Goal: Information Seeking & Learning: Learn about a topic

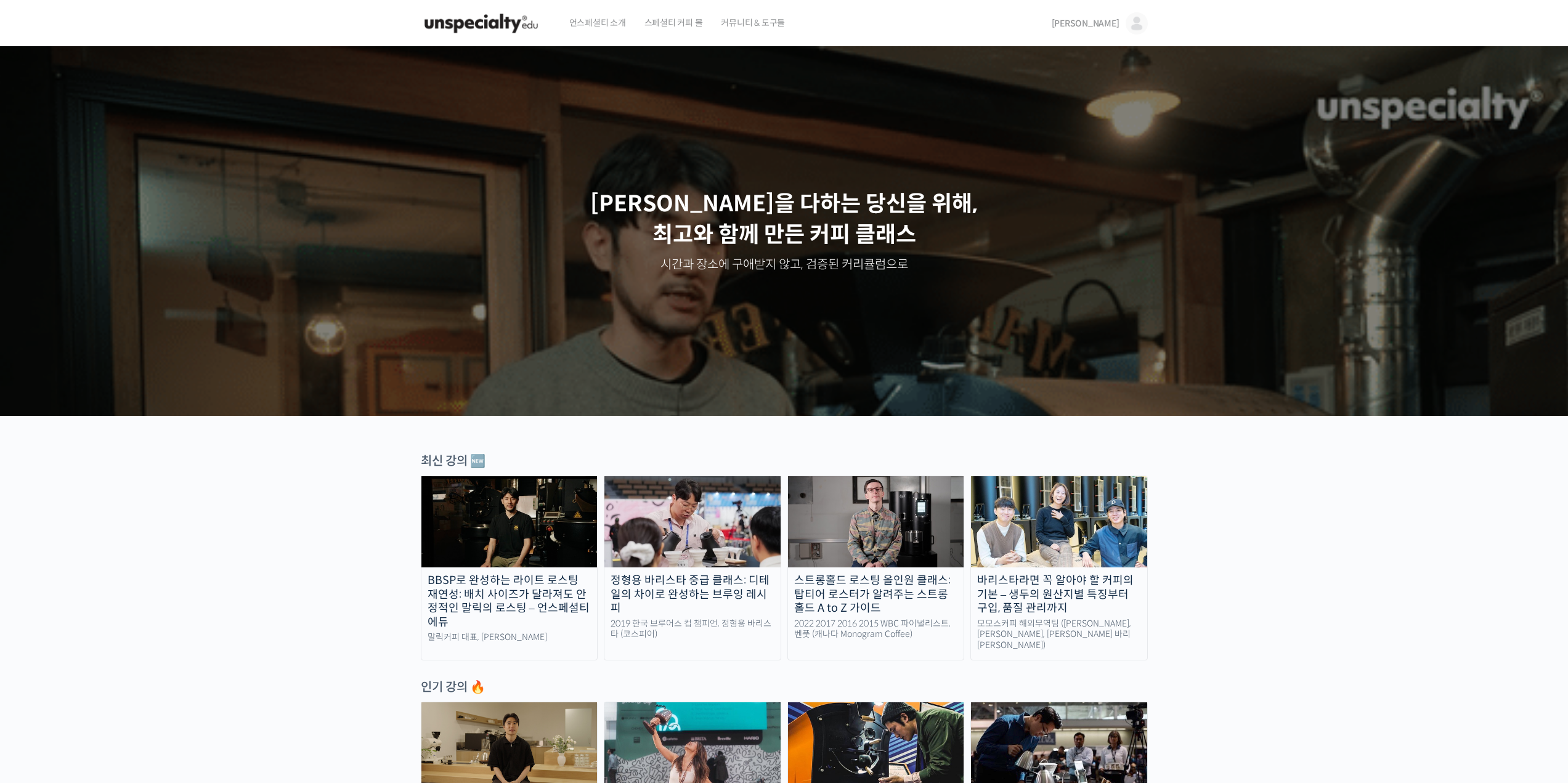
click at [676, 508] on img at bounding box center [692, 522] width 176 height 91
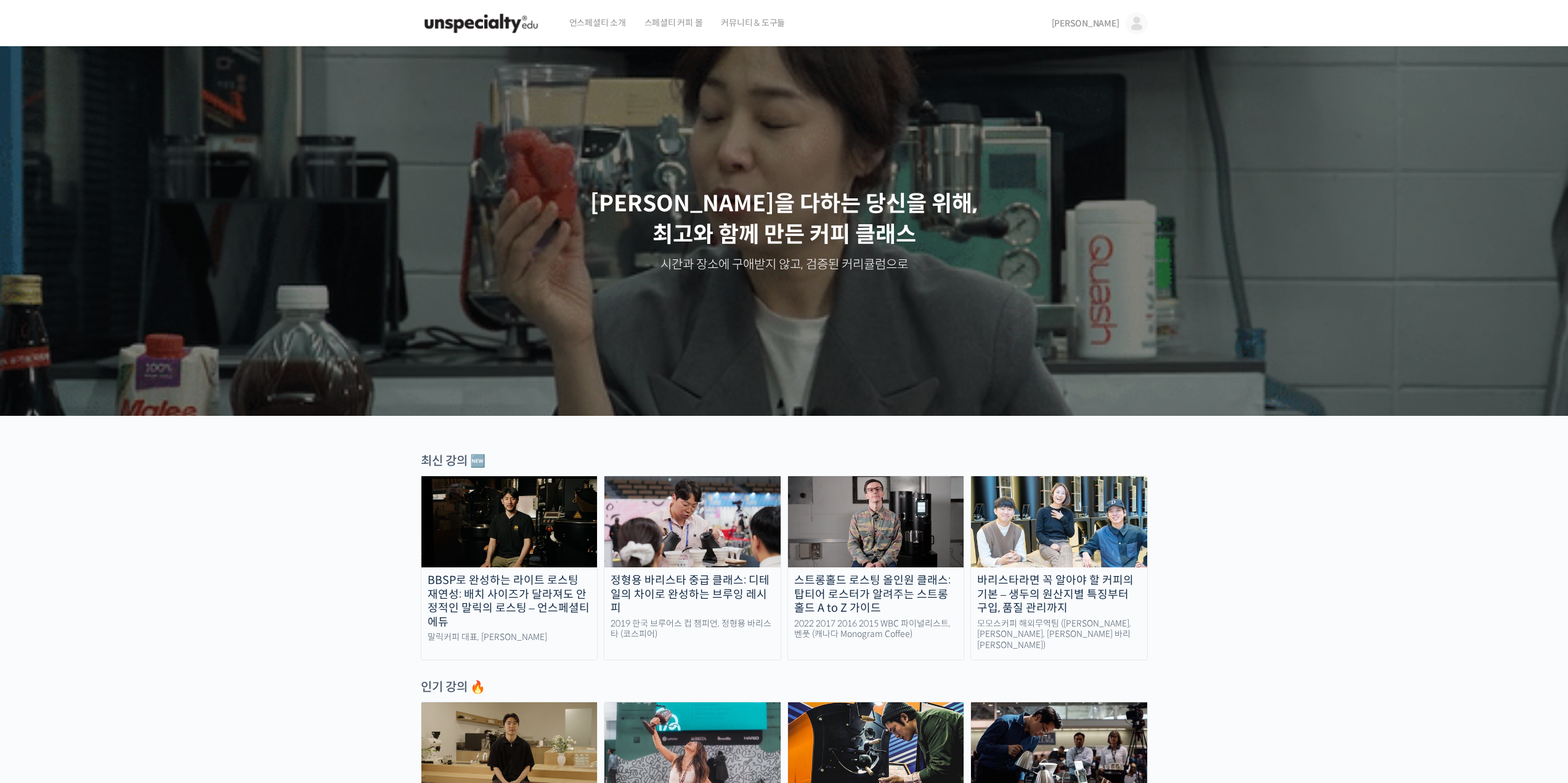
click at [707, 619] on div "2019 한국 브루어스 컵 챔피언, 정형용 바리스타 (코스피어)" at bounding box center [692, 629] width 176 height 21
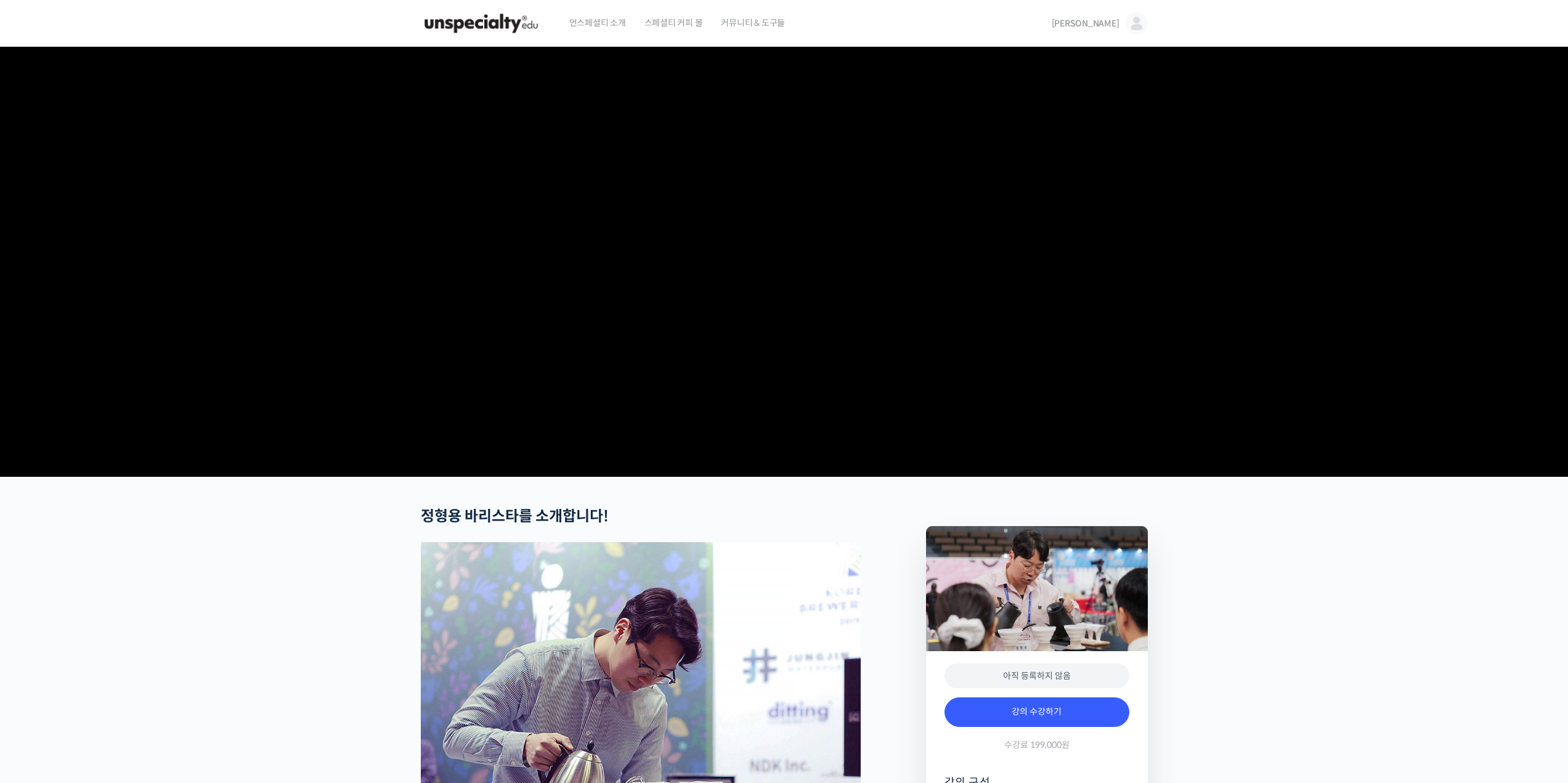
click at [509, 19] on img at bounding box center [481, 23] width 121 height 37
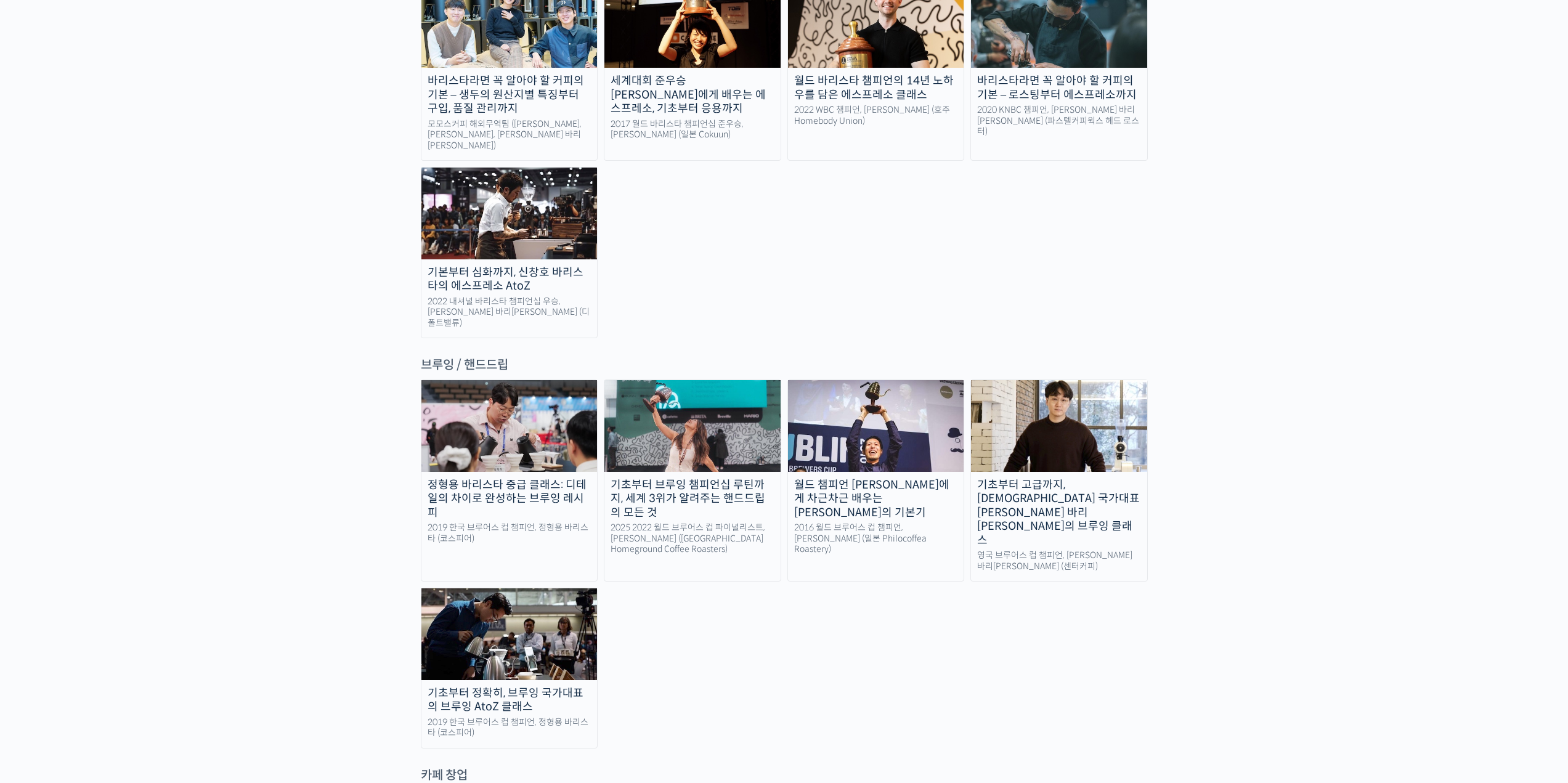
scroll to position [1848, 0]
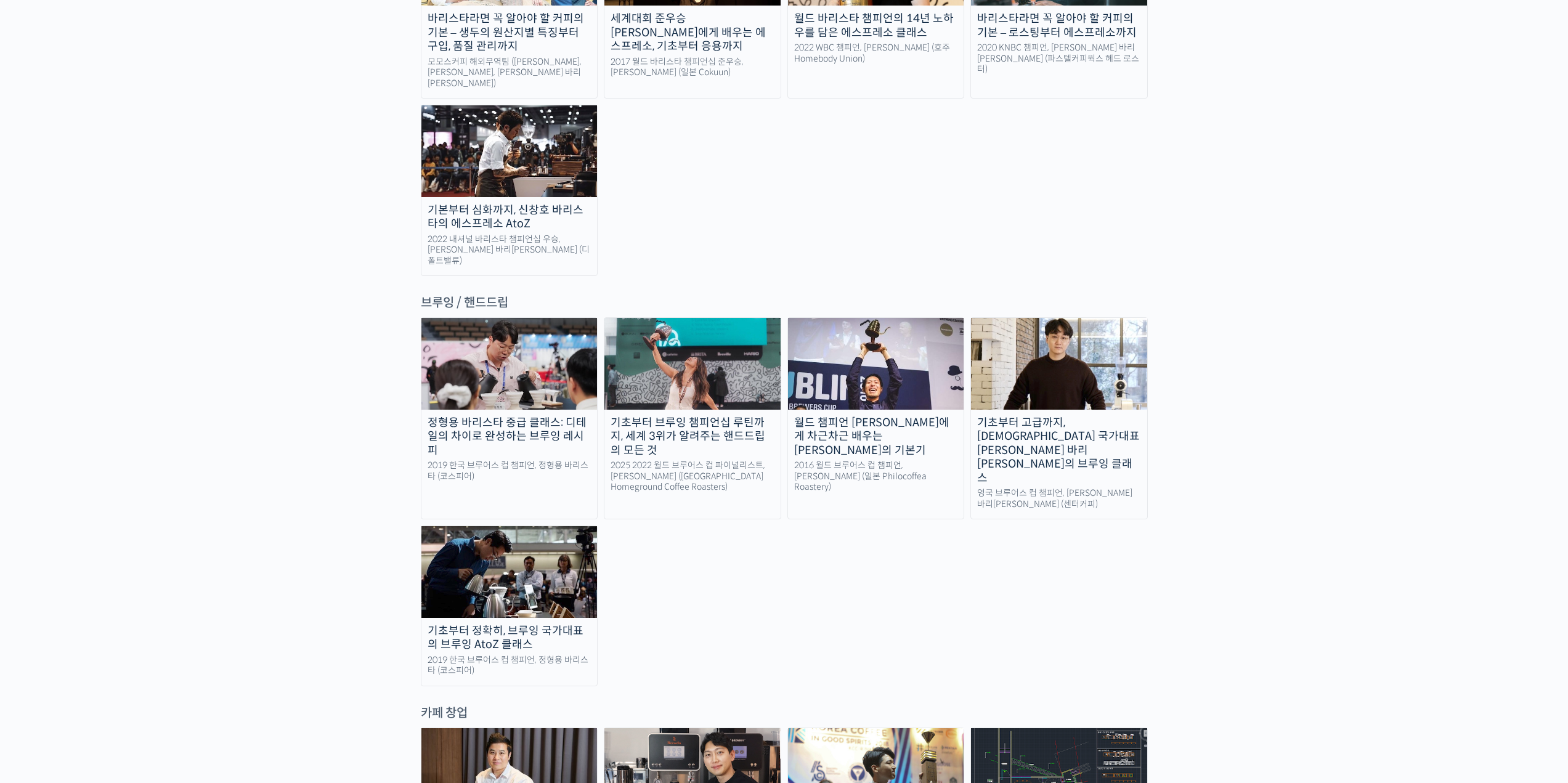
click at [898, 460] on div "2016 월드 브루어스 컵 챔피언, [PERSON_NAME] (일본 Philocoffea Roastery)" at bounding box center [876, 476] width 176 height 33
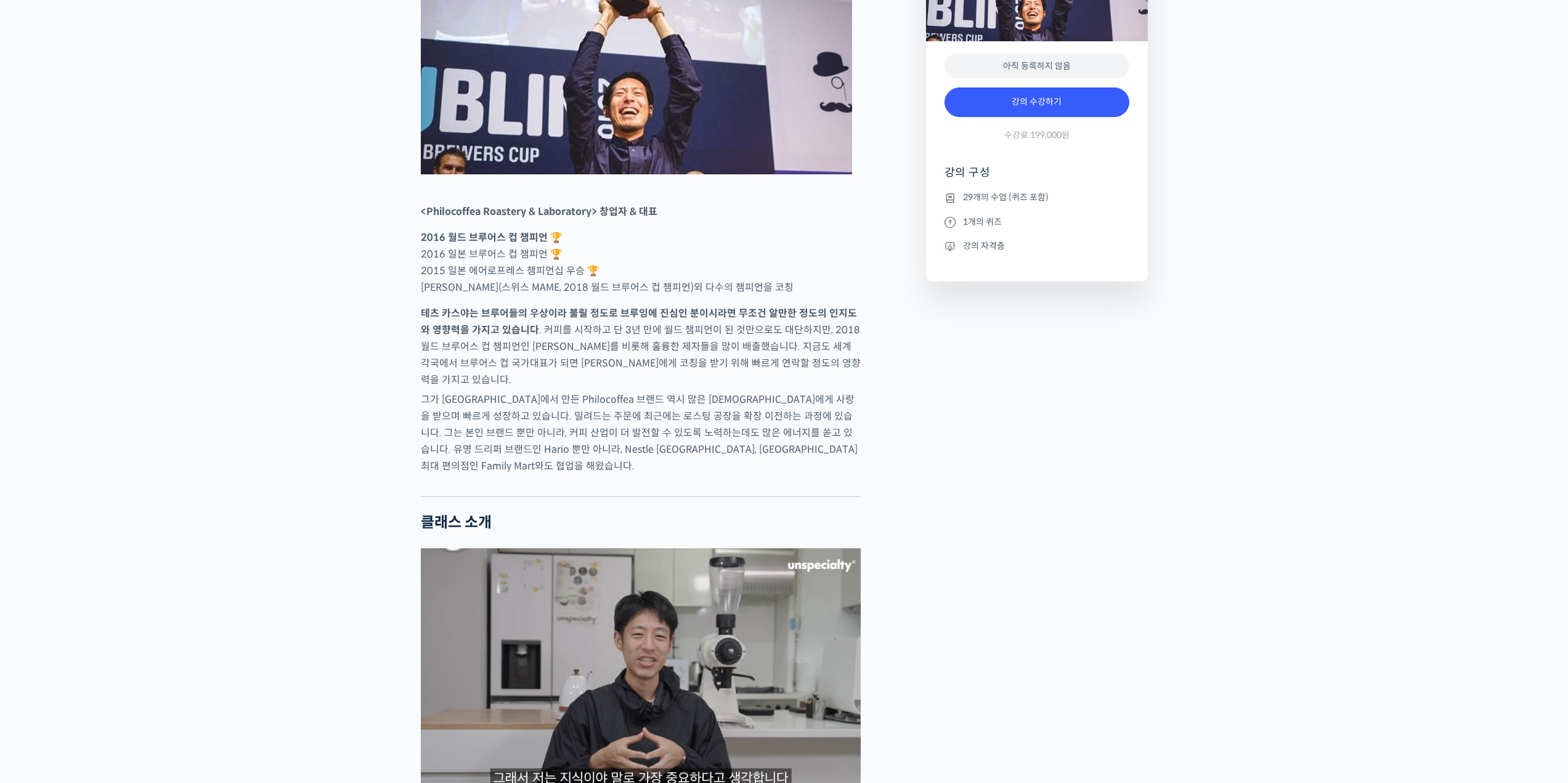
scroll to position [616, 0]
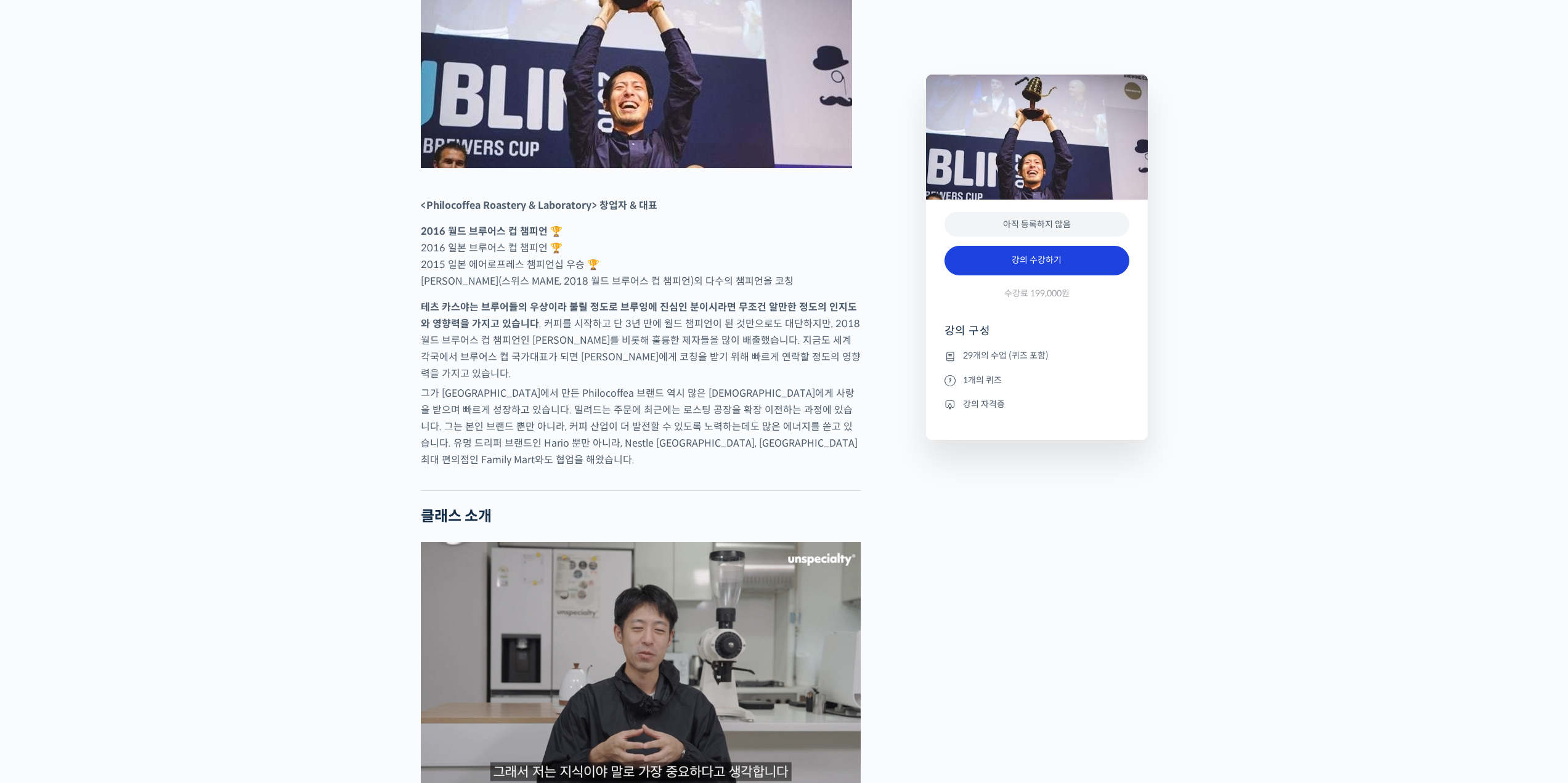
click at [1051, 269] on link "강의 수강하기" at bounding box center [1037, 260] width 185 height 30
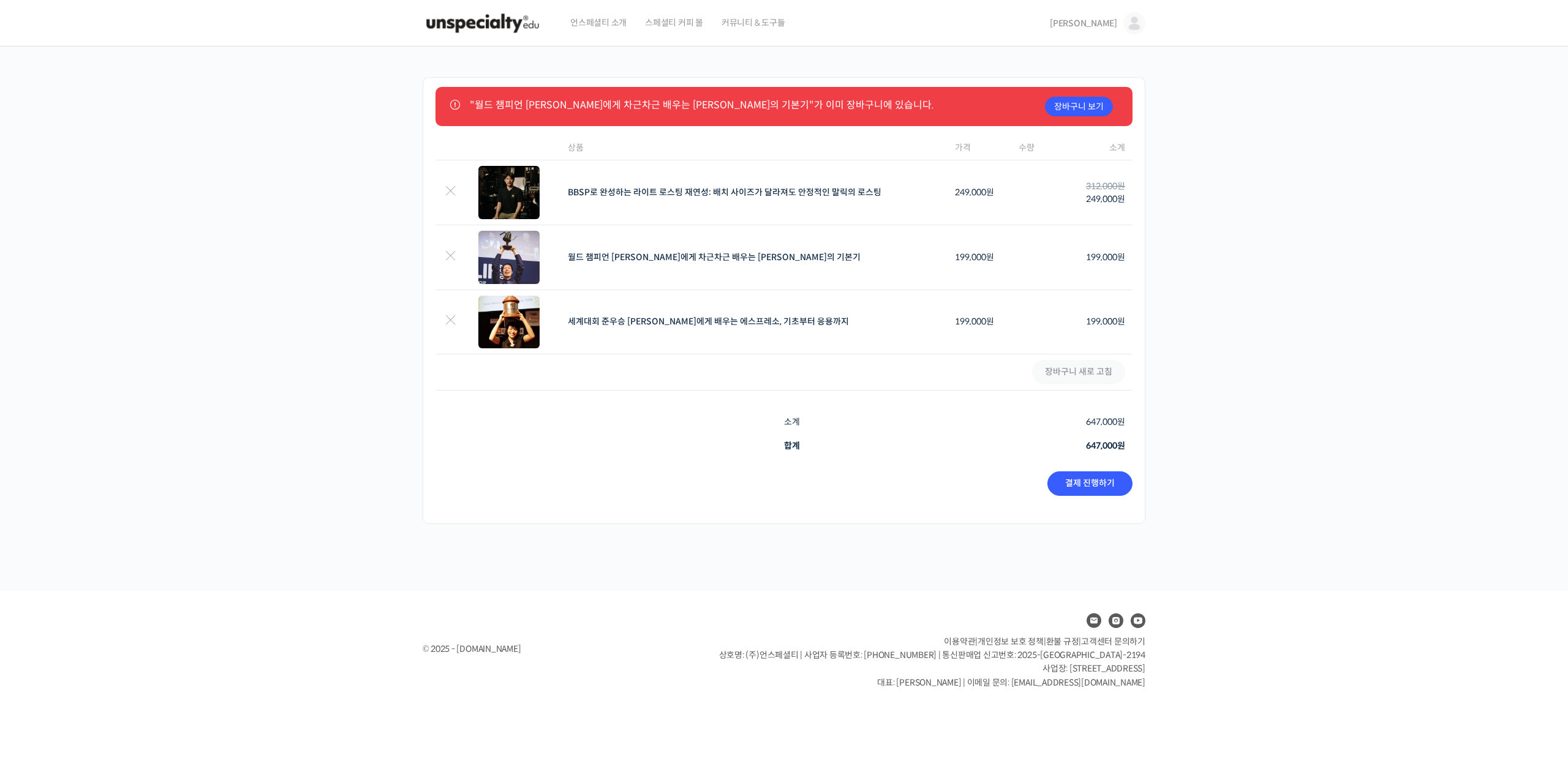
click at [1131, 31] on img at bounding box center [1134, 23] width 22 height 22
click at [1073, 93] on span "내가 등록한 강의" at bounding box center [1062, 97] width 54 height 11
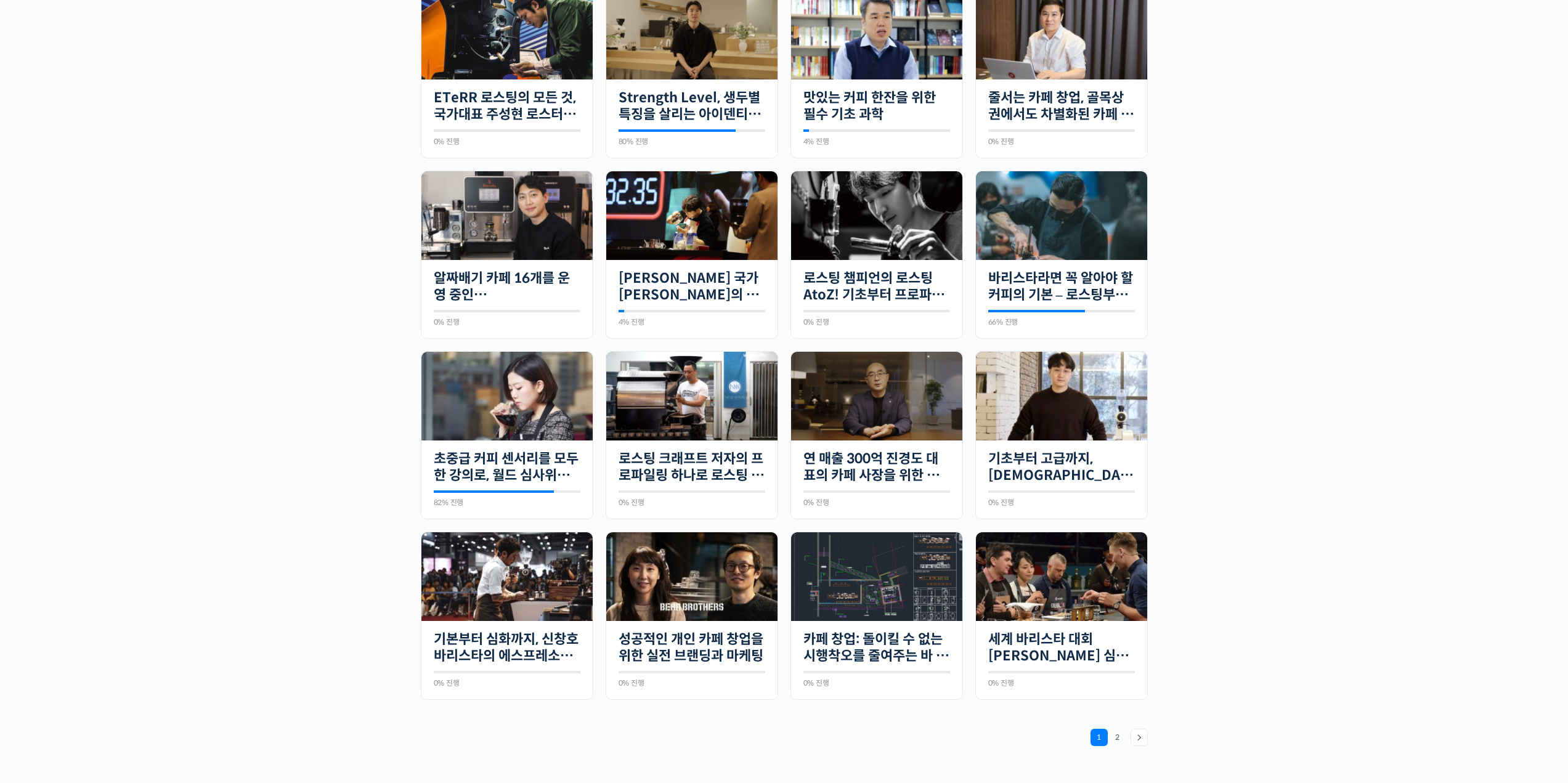
scroll to position [616, 0]
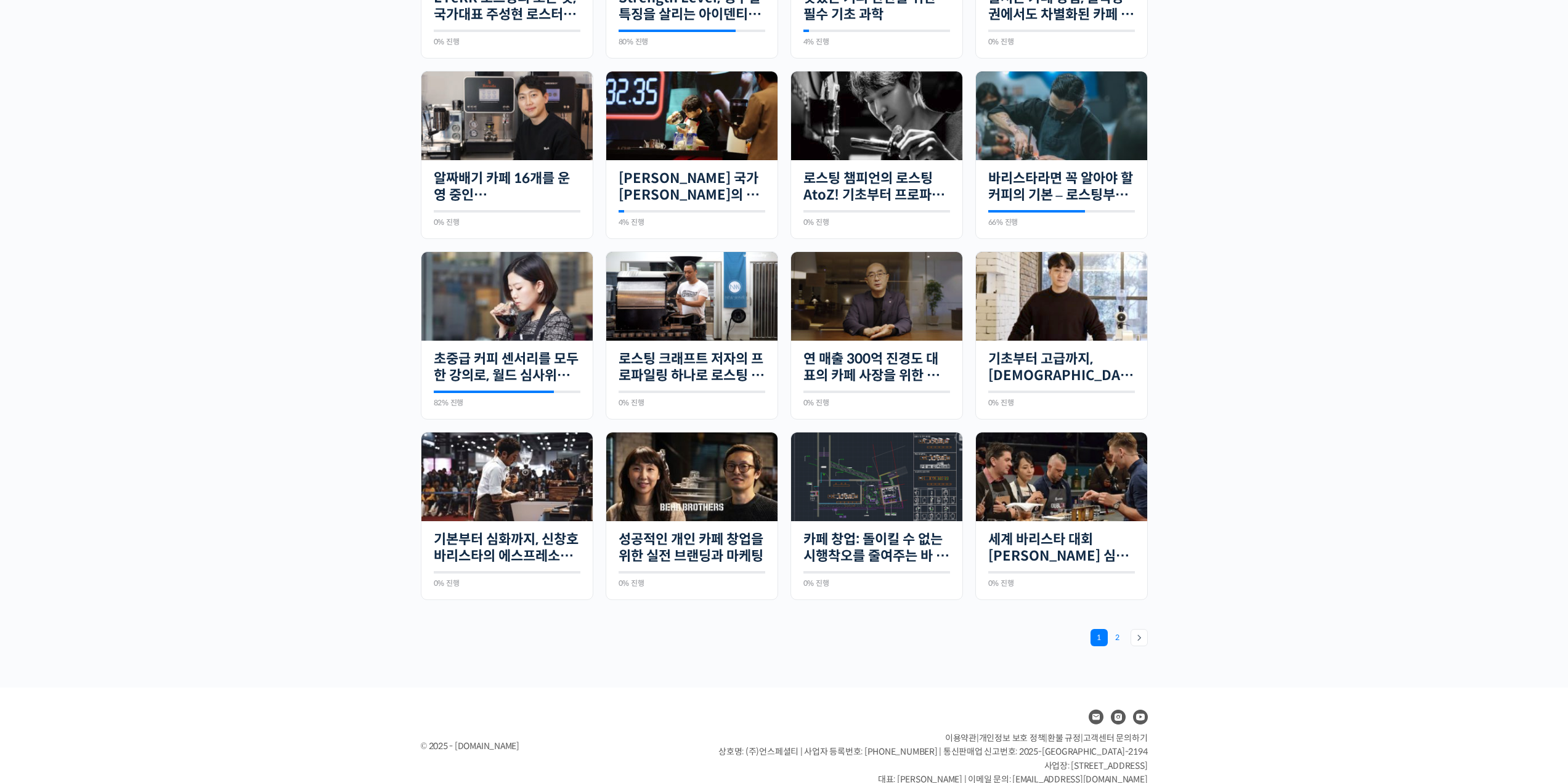
click at [1115, 637] on link "Page 2" at bounding box center [1118, 637] width 17 height 17
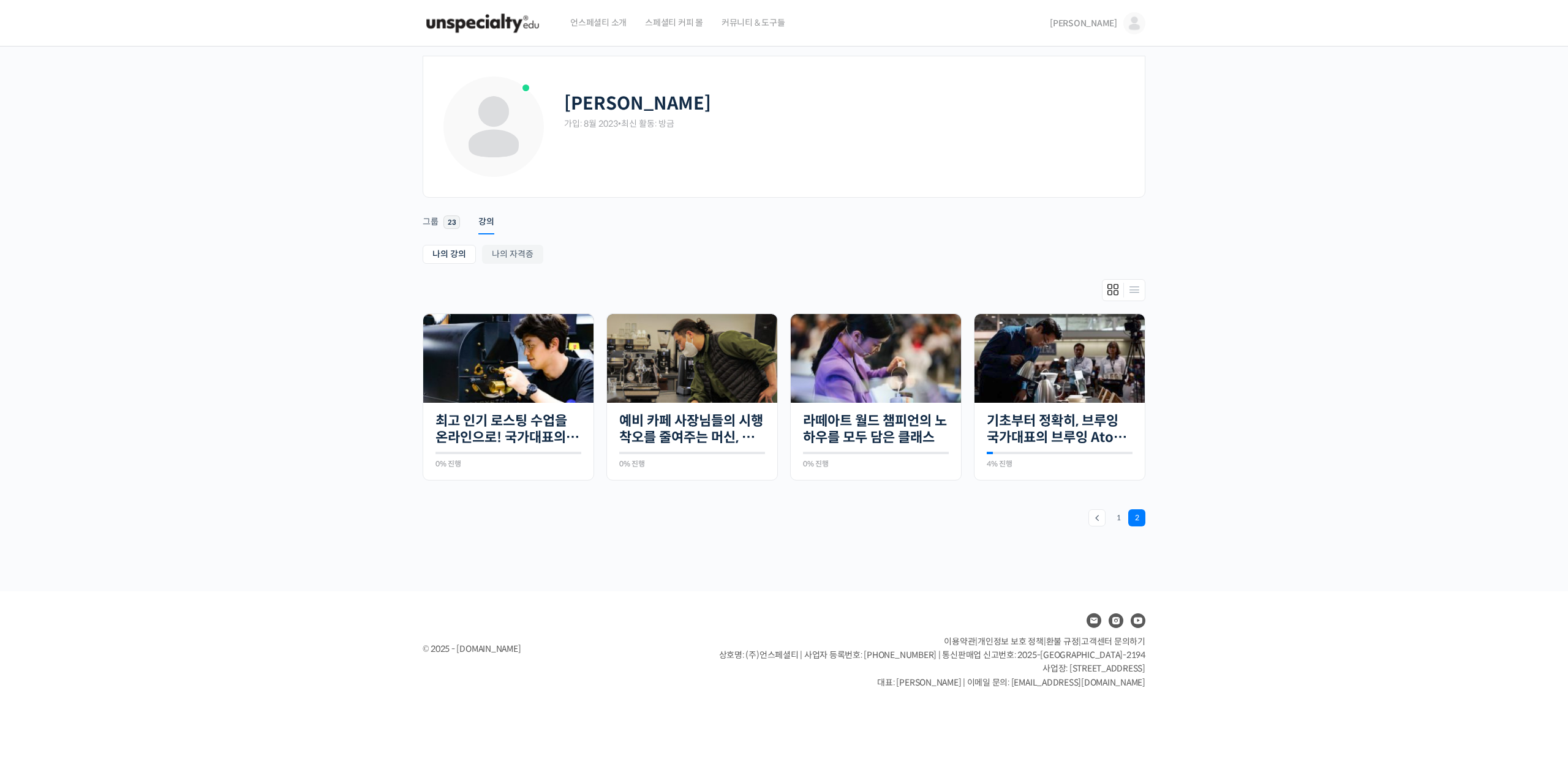
click at [462, 25] on img at bounding box center [483, 23] width 120 height 37
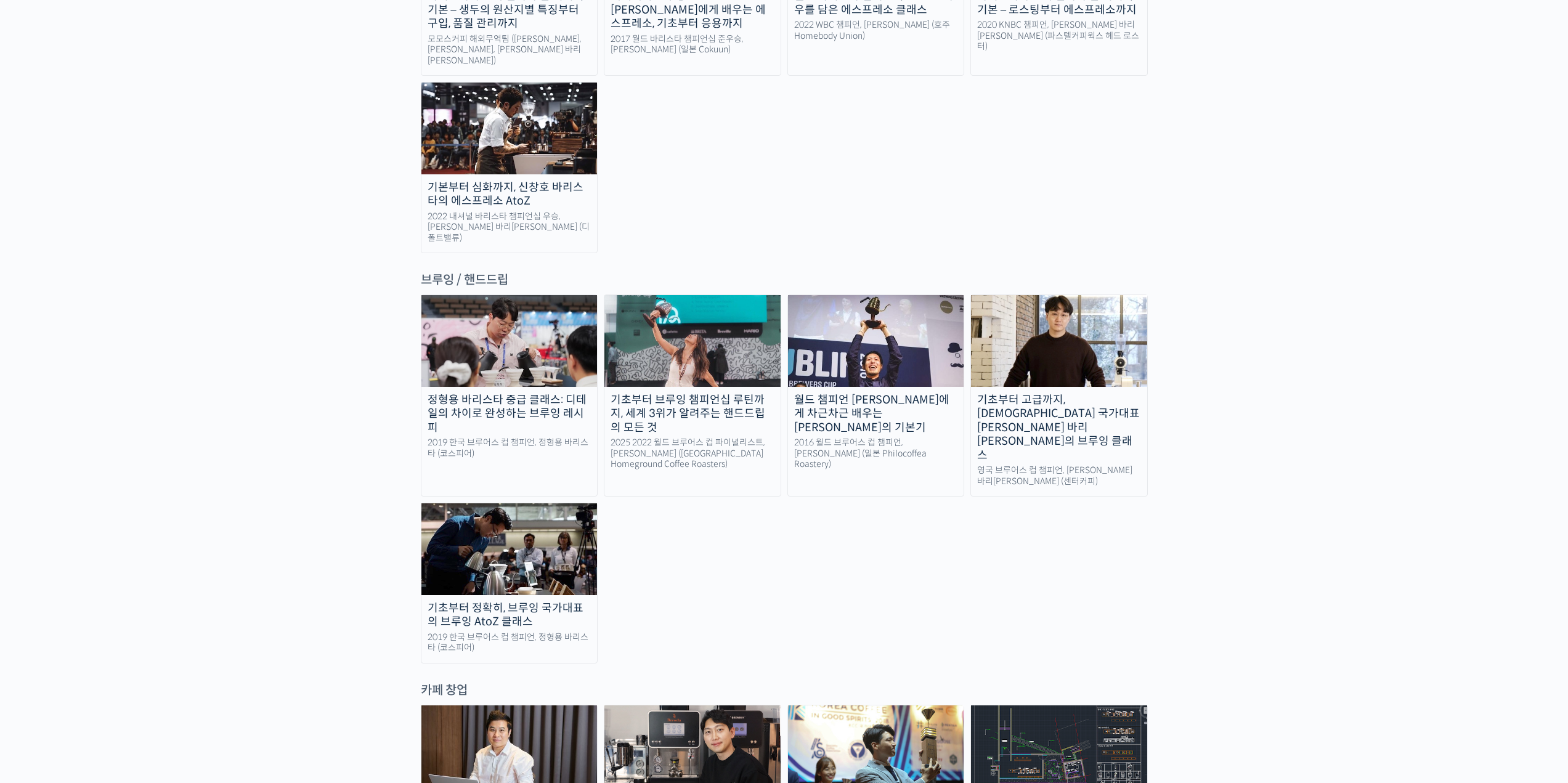
scroll to position [1910, 0]
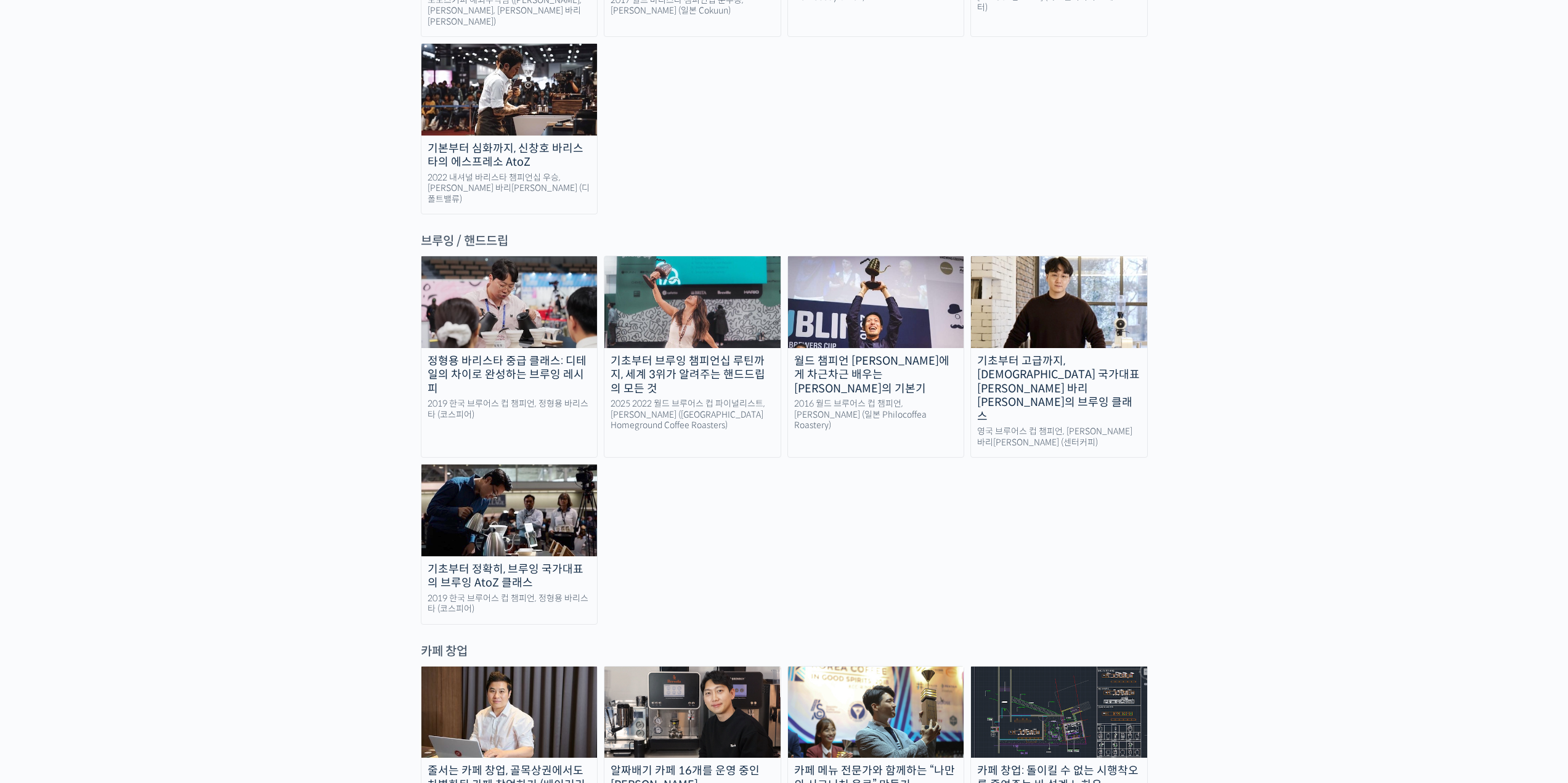
click at [915, 256] on img at bounding box center [876, 302] width 176 height 91
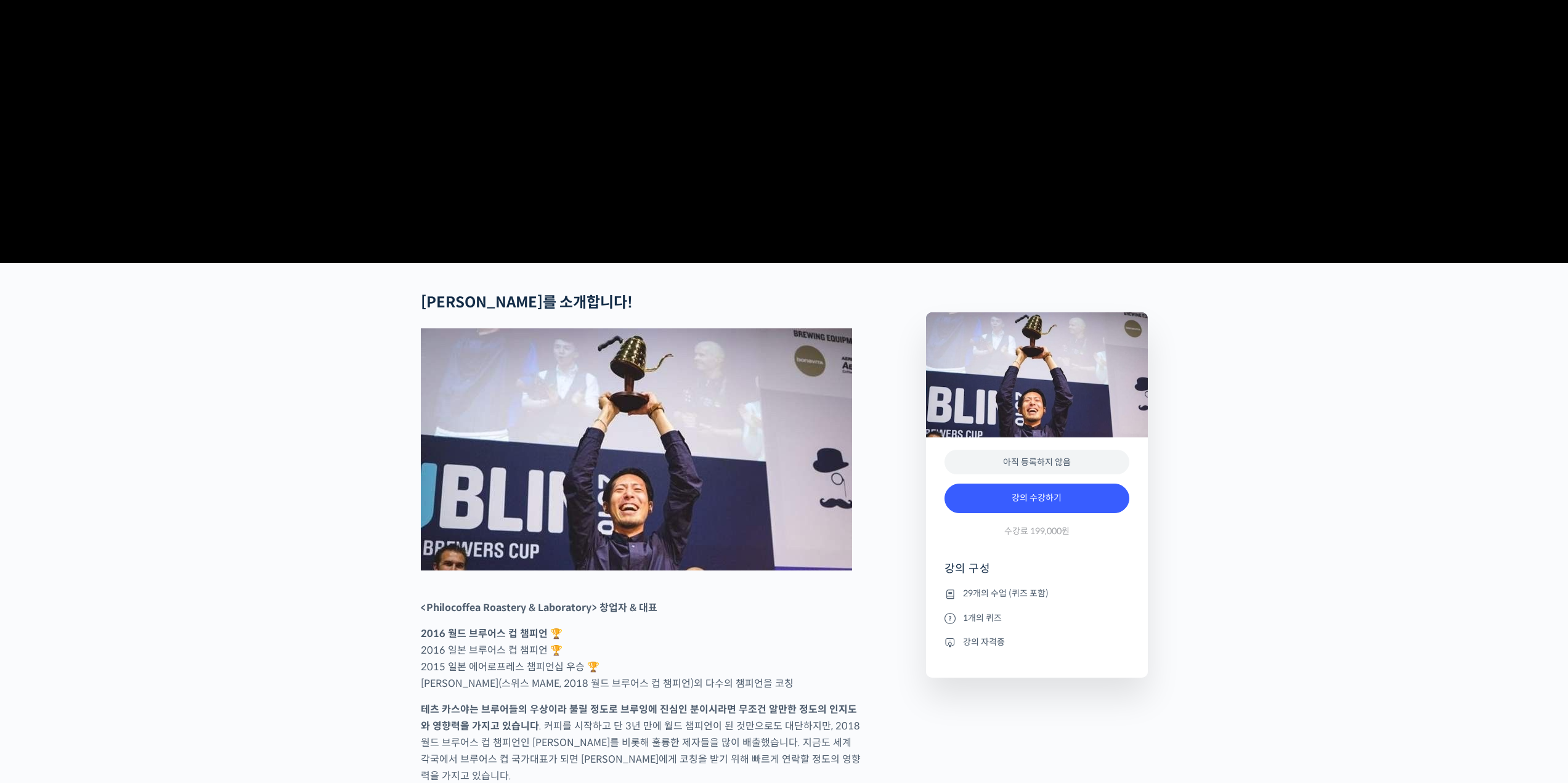
scroll to position [246, 0]
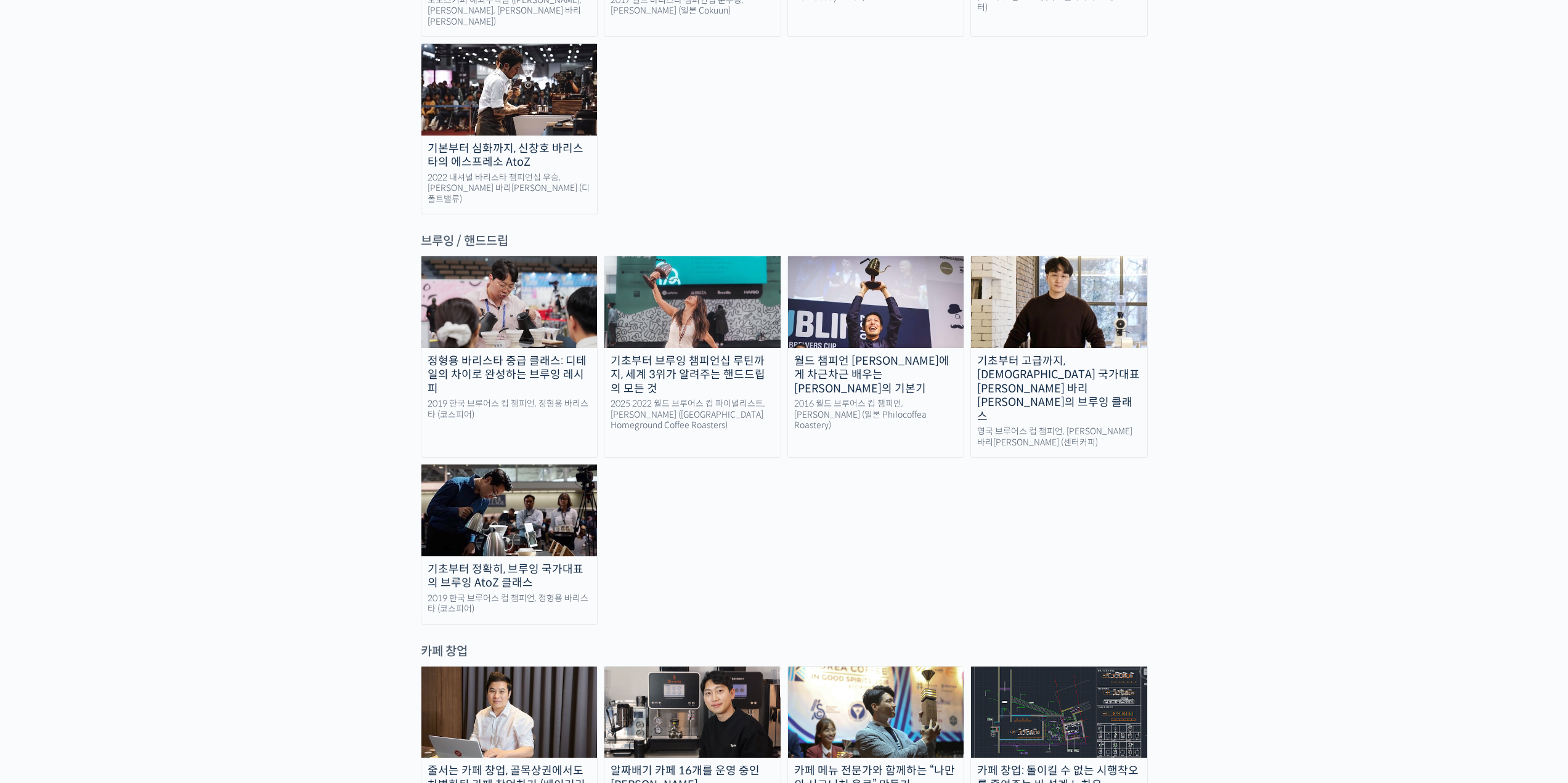
click at [527, 256] on img at bounding box center [509, 302] width 176 height 91
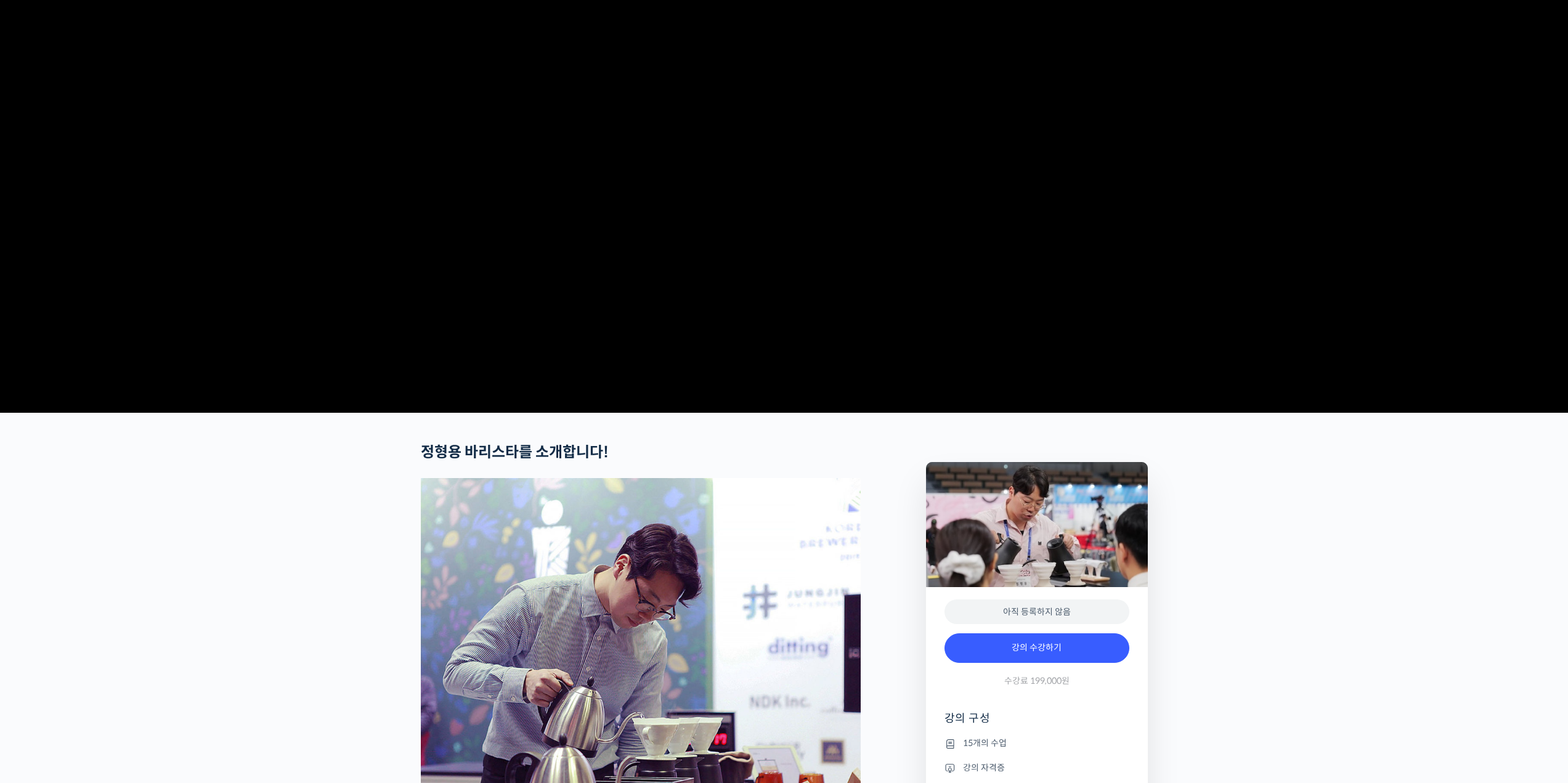
scroll to position [246, 0]
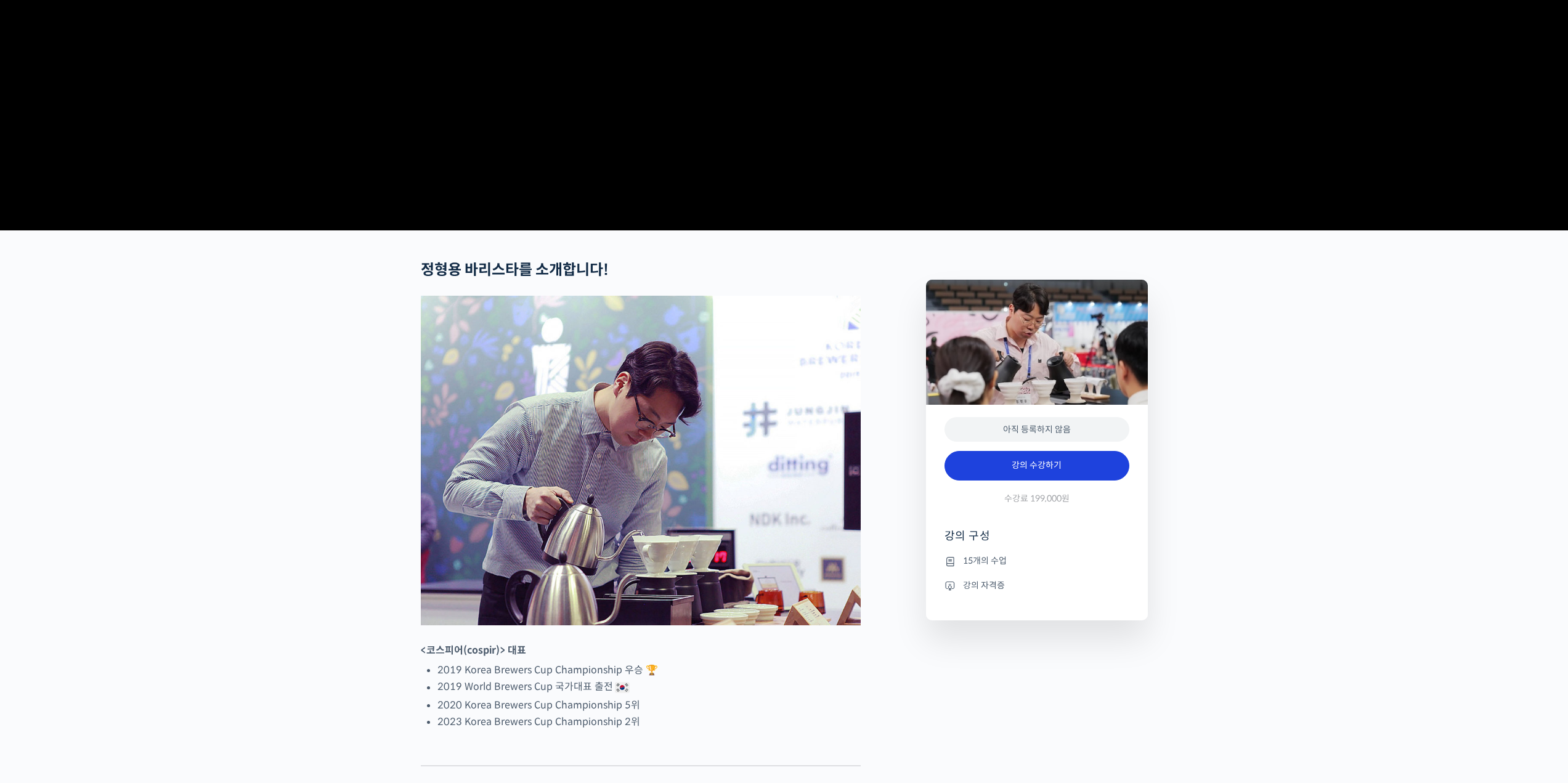
click at [1051, 480] on link "강의 수강하기" at bounding box center [1037, 466] width 185 height 30
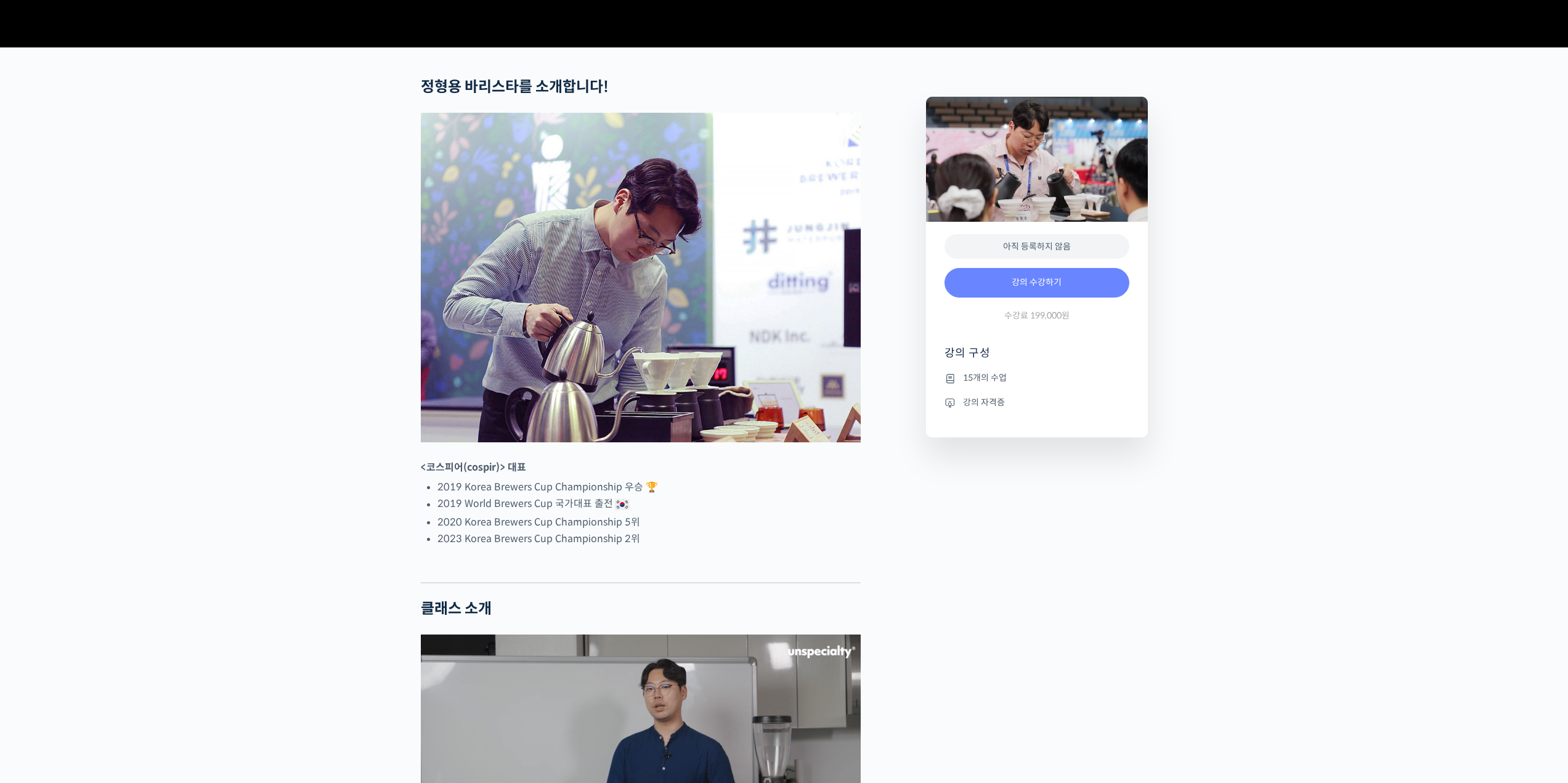
scroll to position [431, 0]
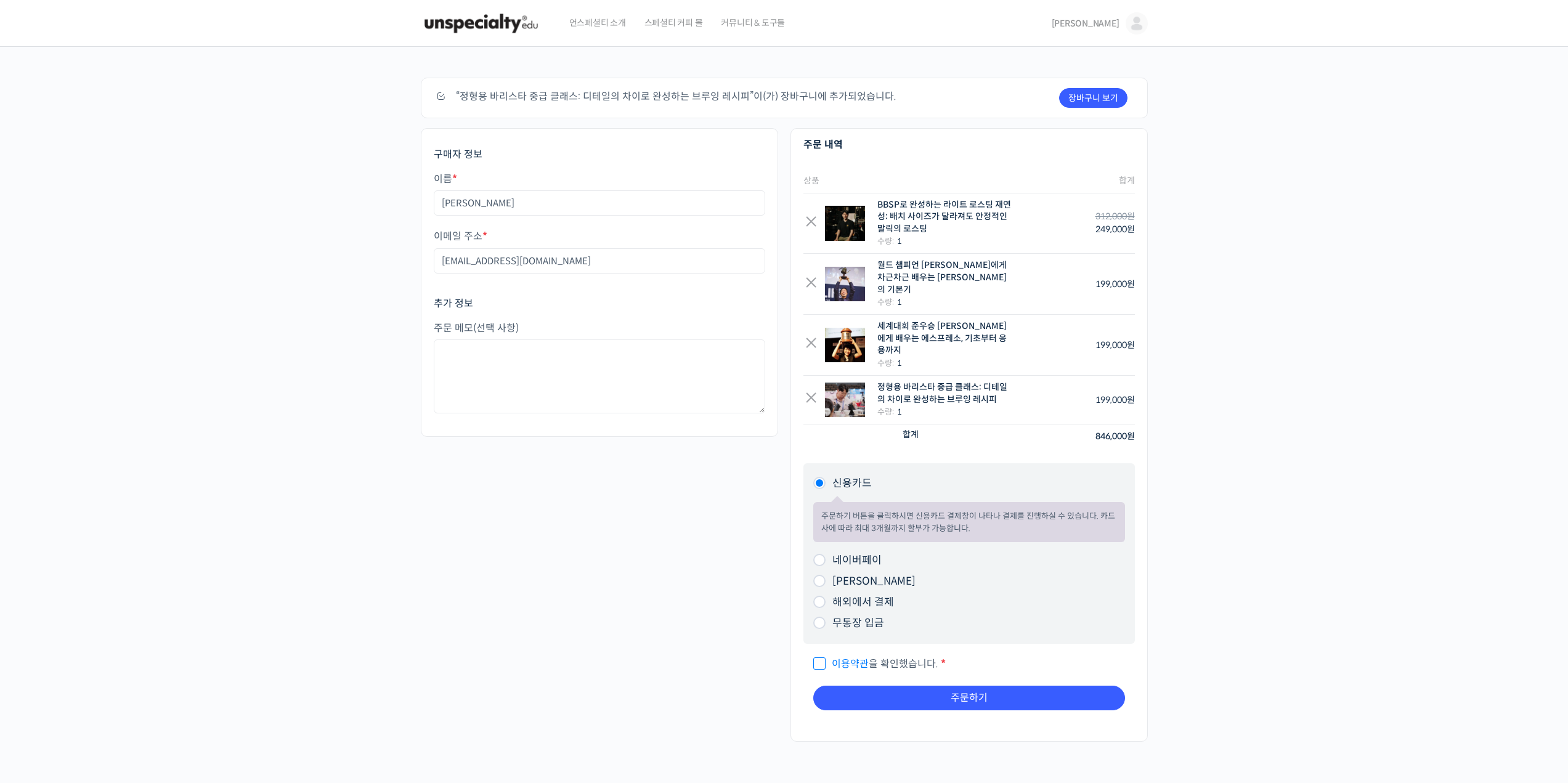
click at [1139, 23] on img at bounding box center [1137, 23] width 22 height 22
click at [1083, 94] on span "내가 등록한 강의" at bounding box center [1063, 98] width 54 height 11
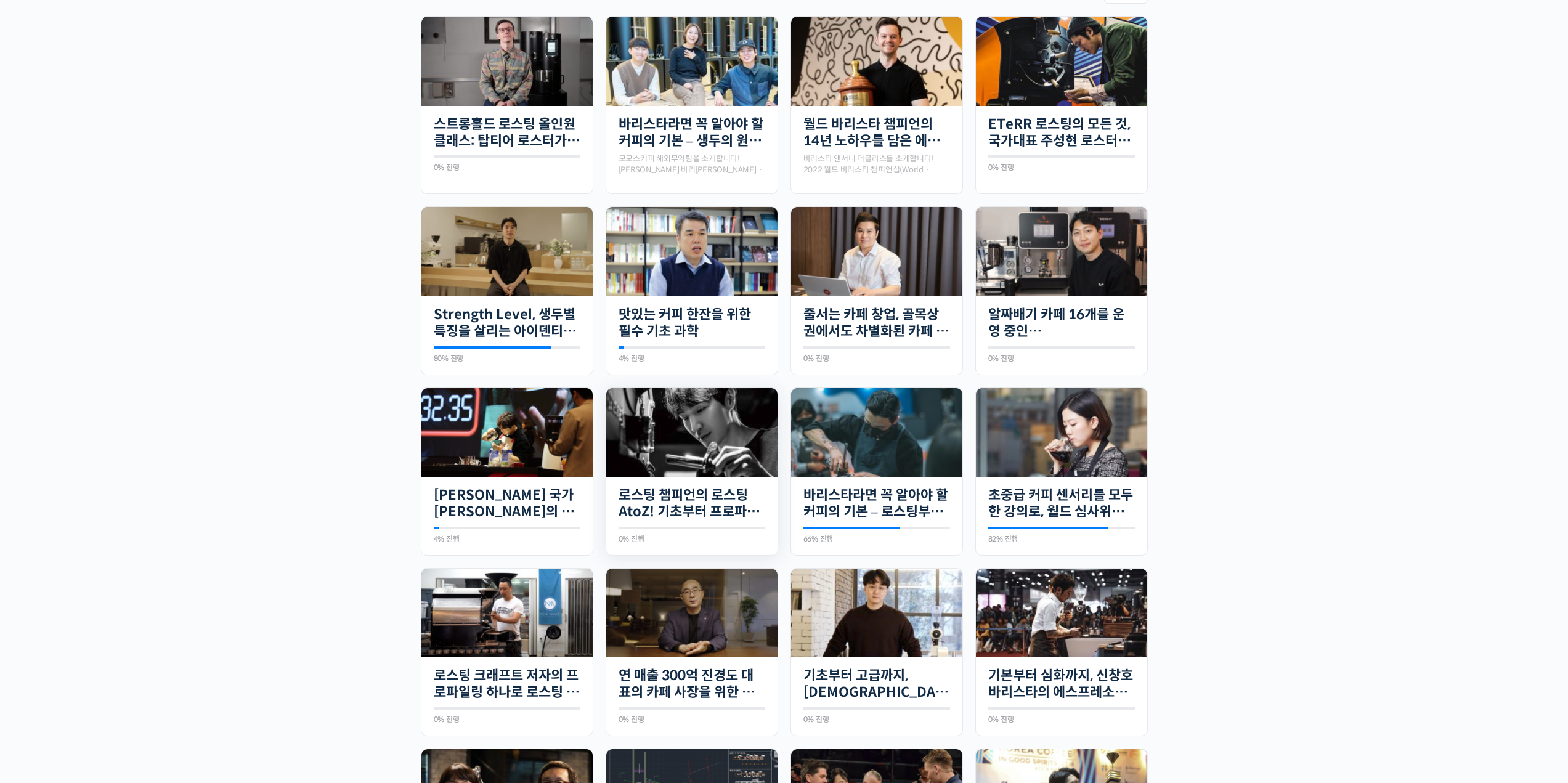
scroll to position [308, 0]
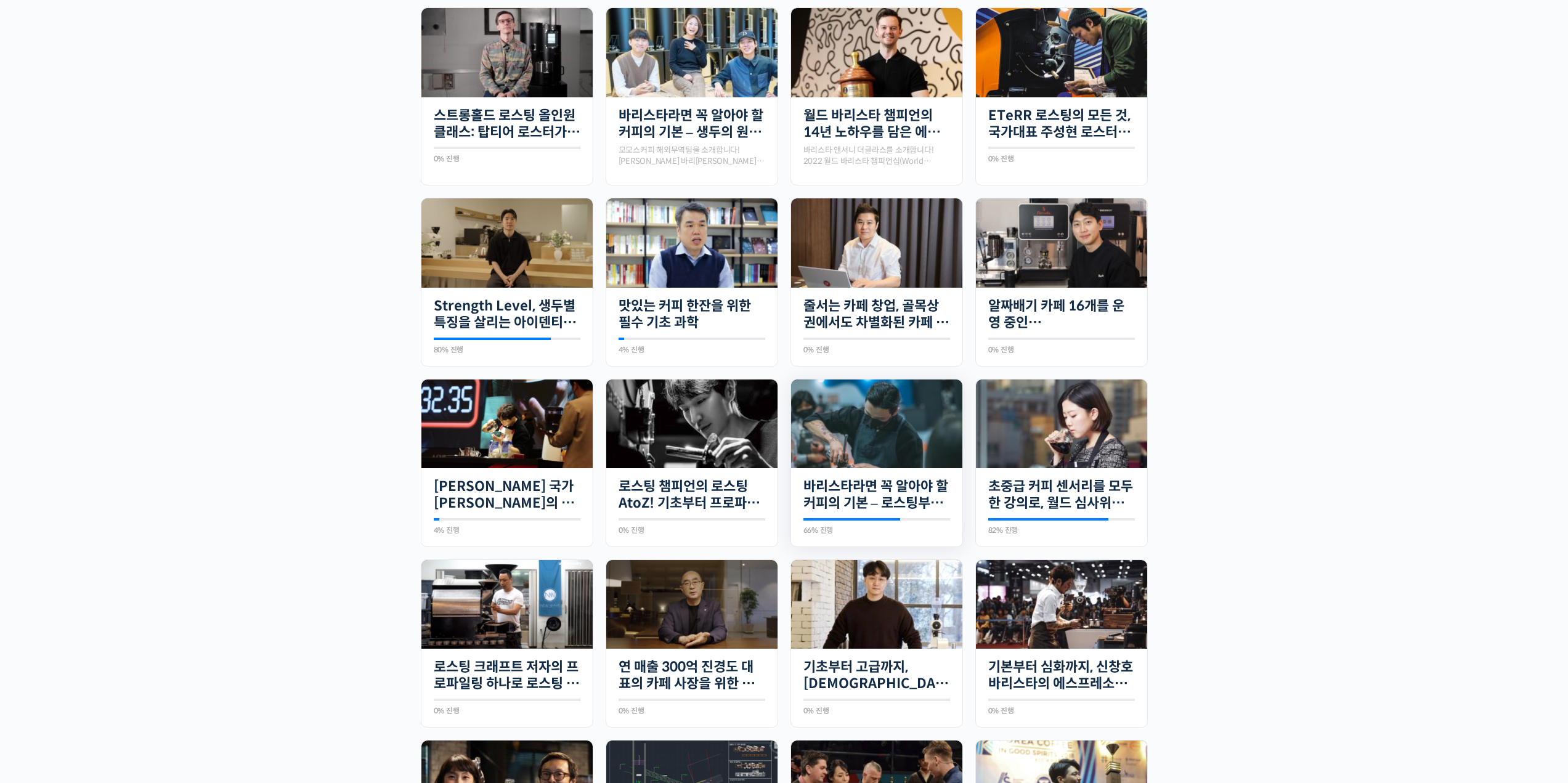
click at [885, 416] on img at bounding box center [876, 424] width 171 height 89
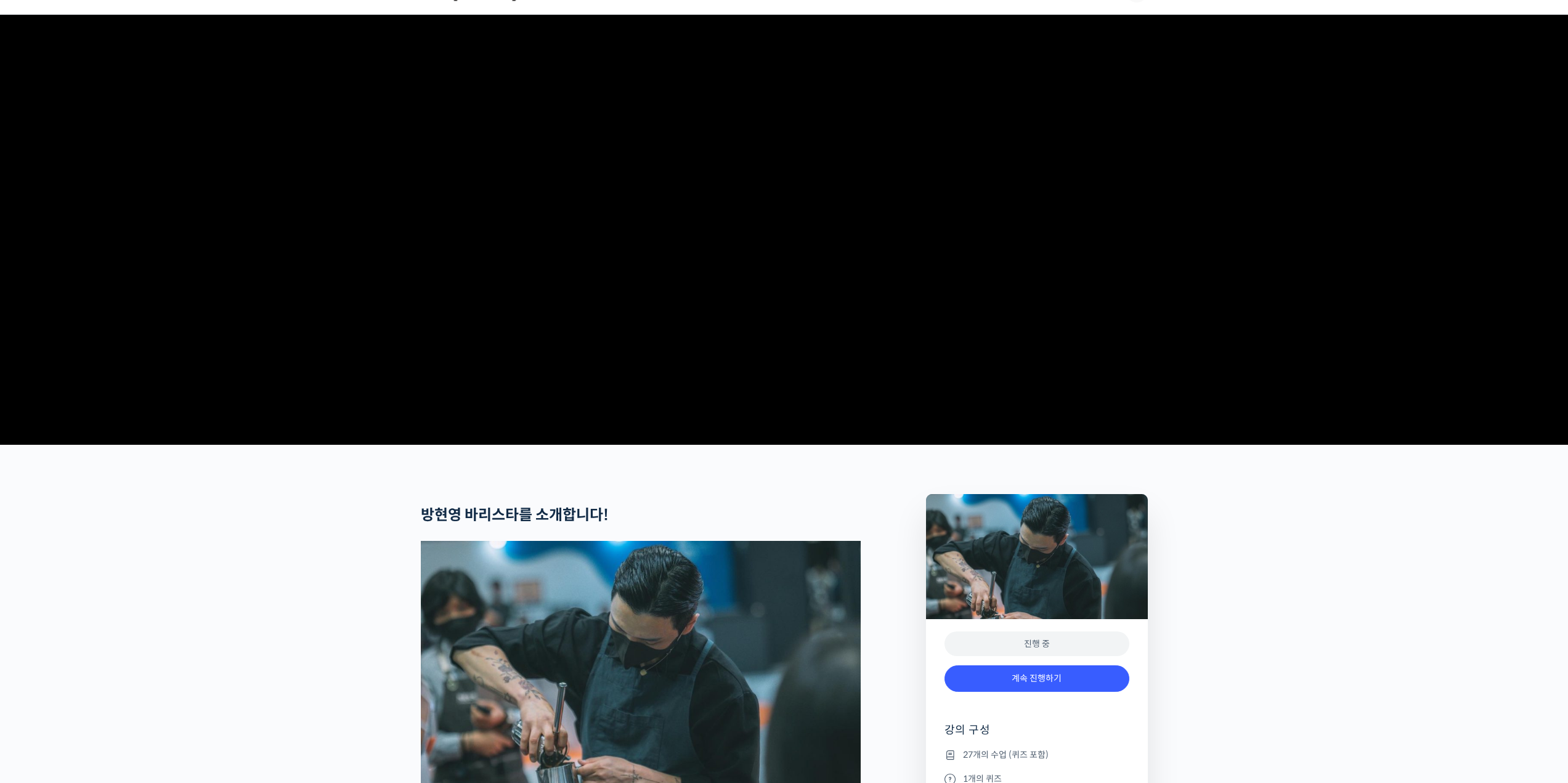
scroll to position [308, 0]
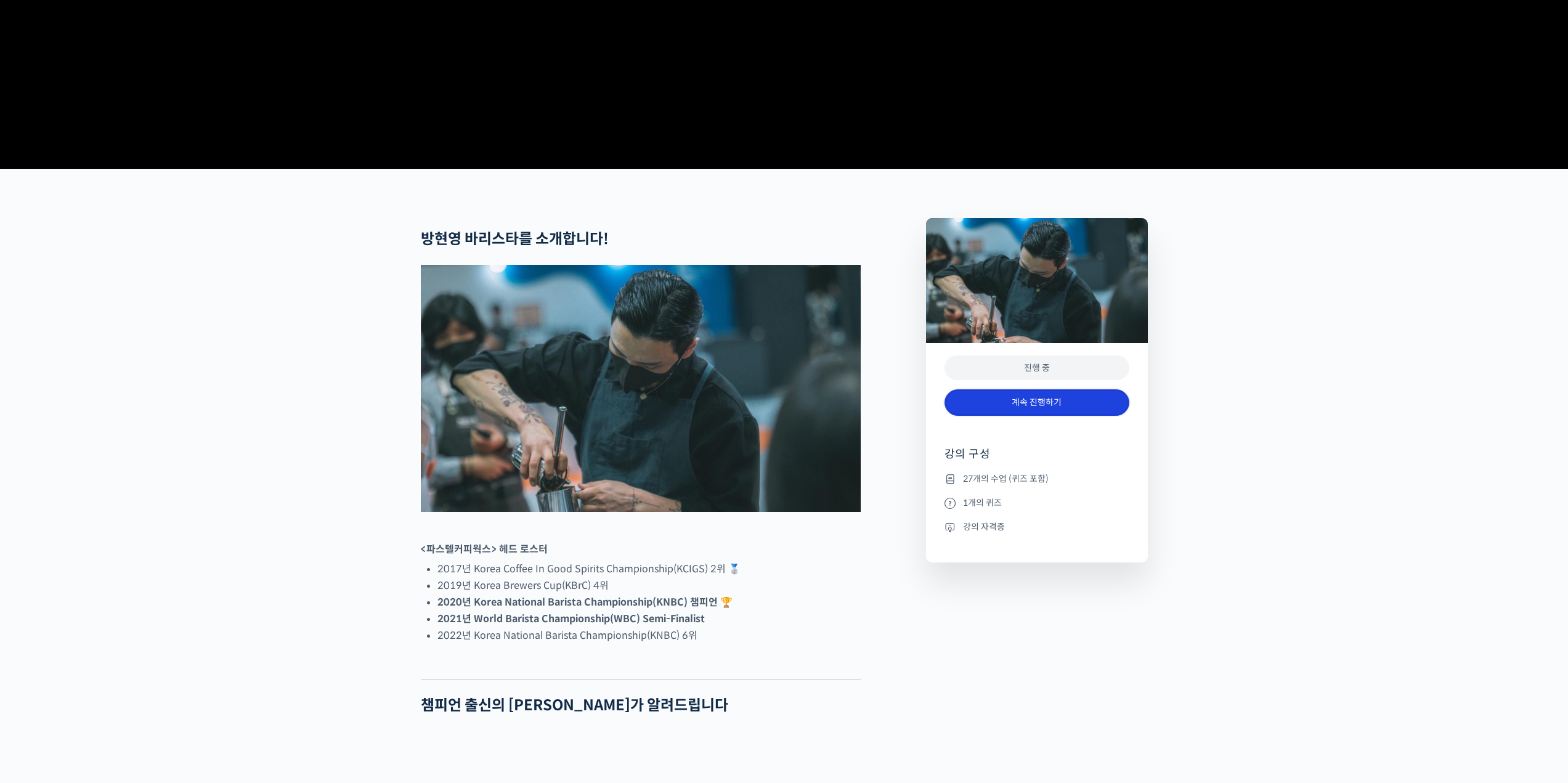
click at [1059, 416] on link "계속 진행하기" at bounding box center [1037, 402] width 185 height 26
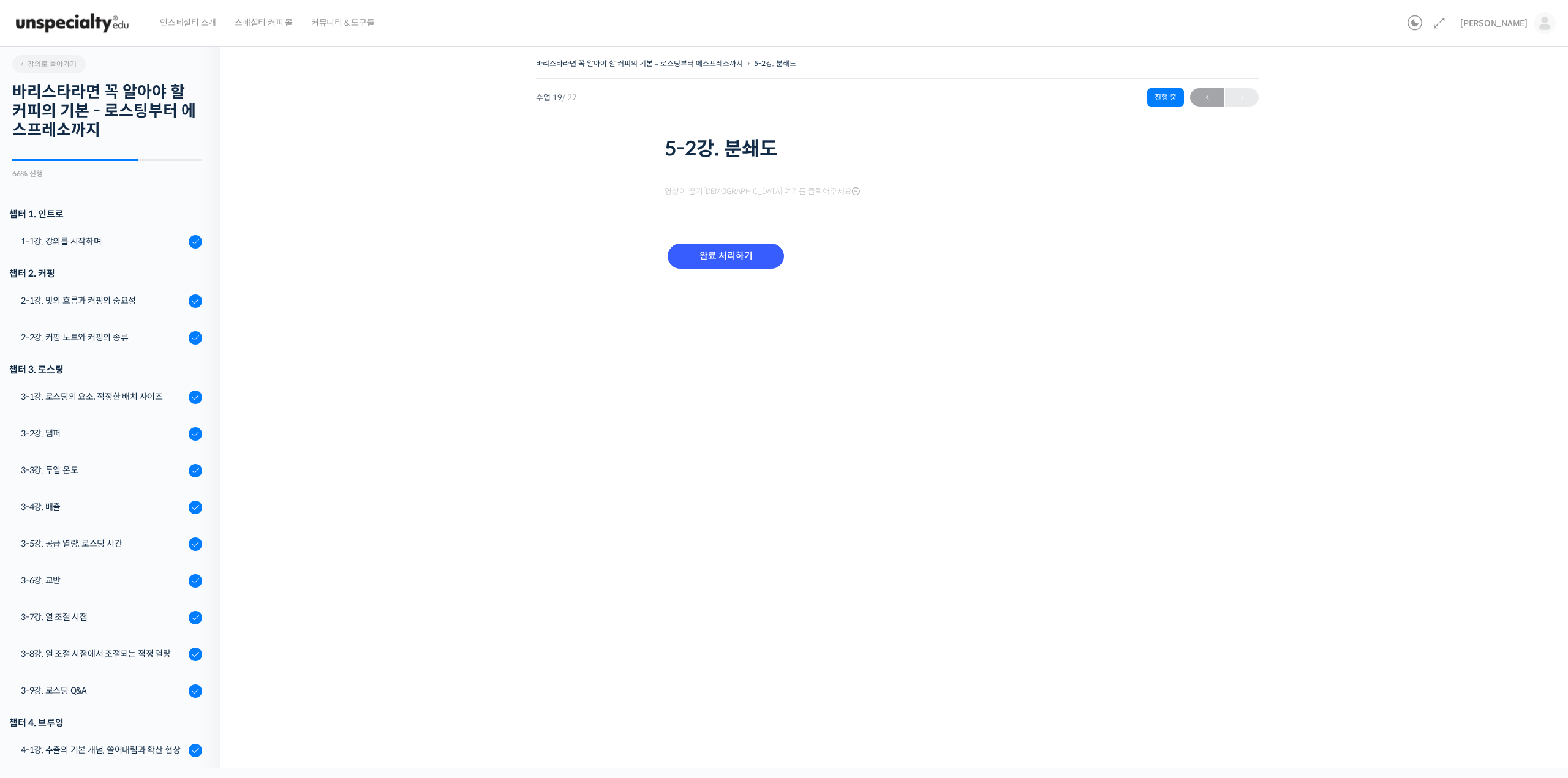
scroll to position [559, 0]
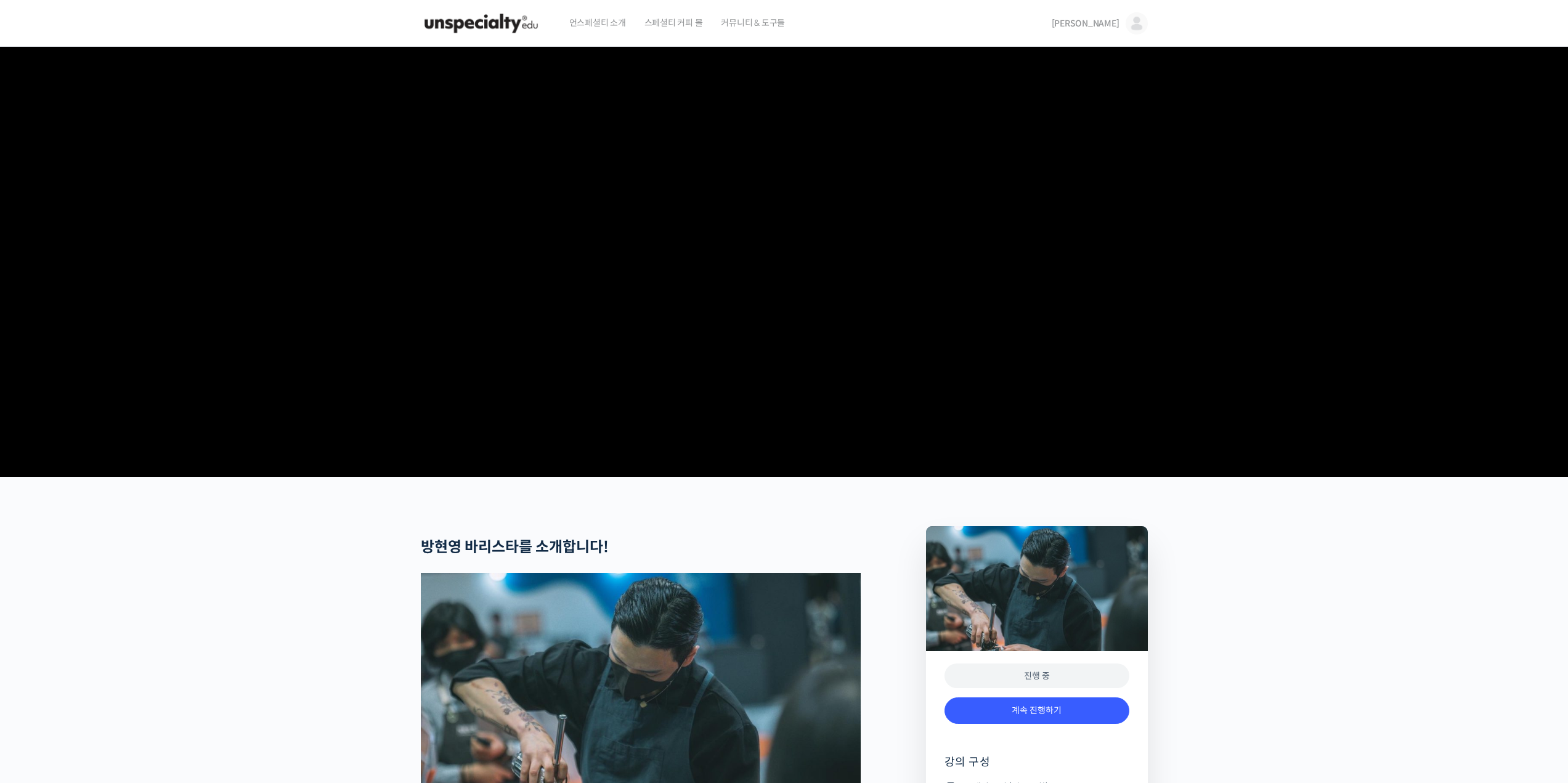
click at [1130, 26] on img at bounding box center [1137, 23] width 22 height 22
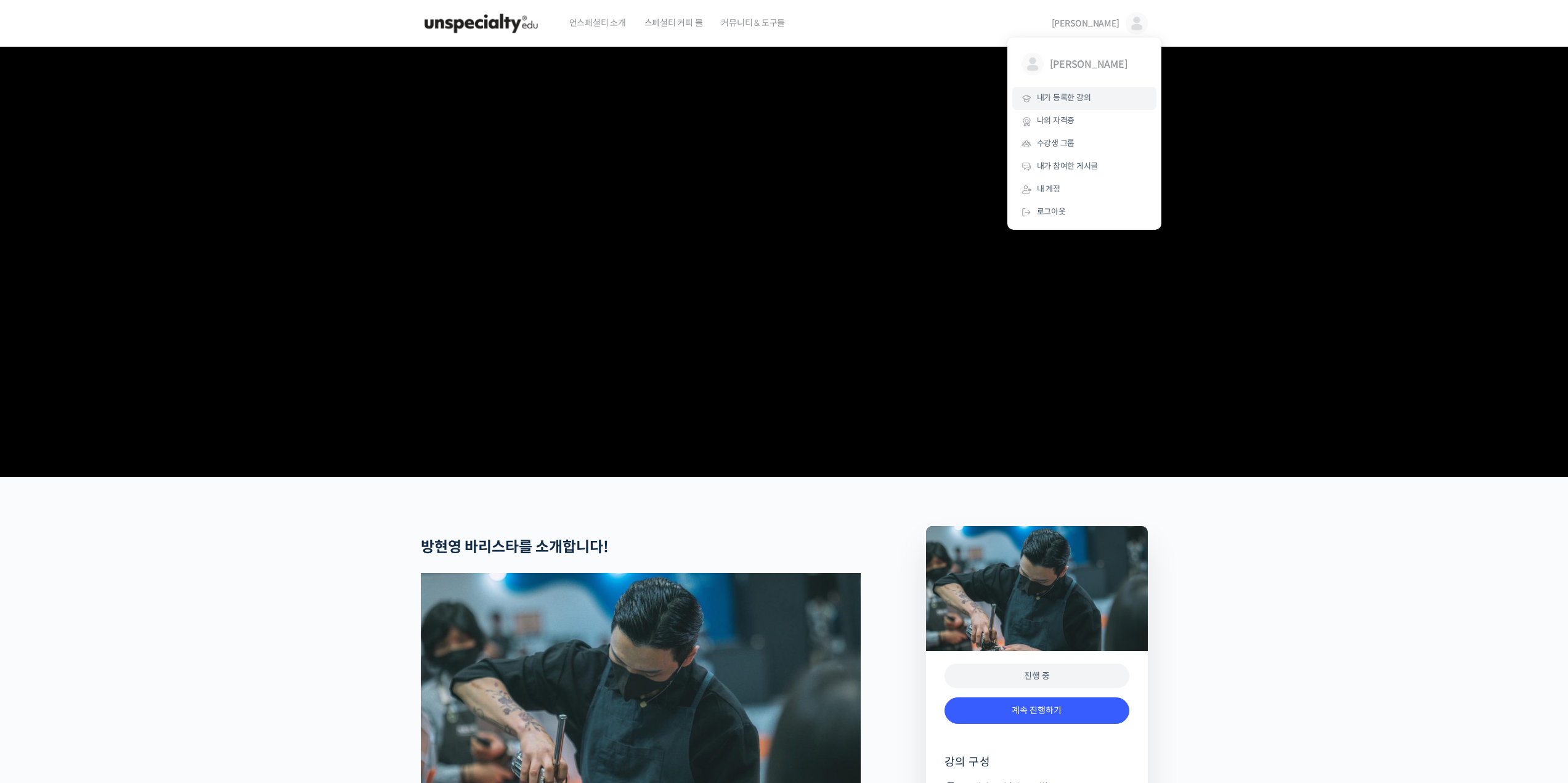
click at [1075, 95] on span "내가 등록한 강의" at bounding box center [1063, 98] width 54 height 11
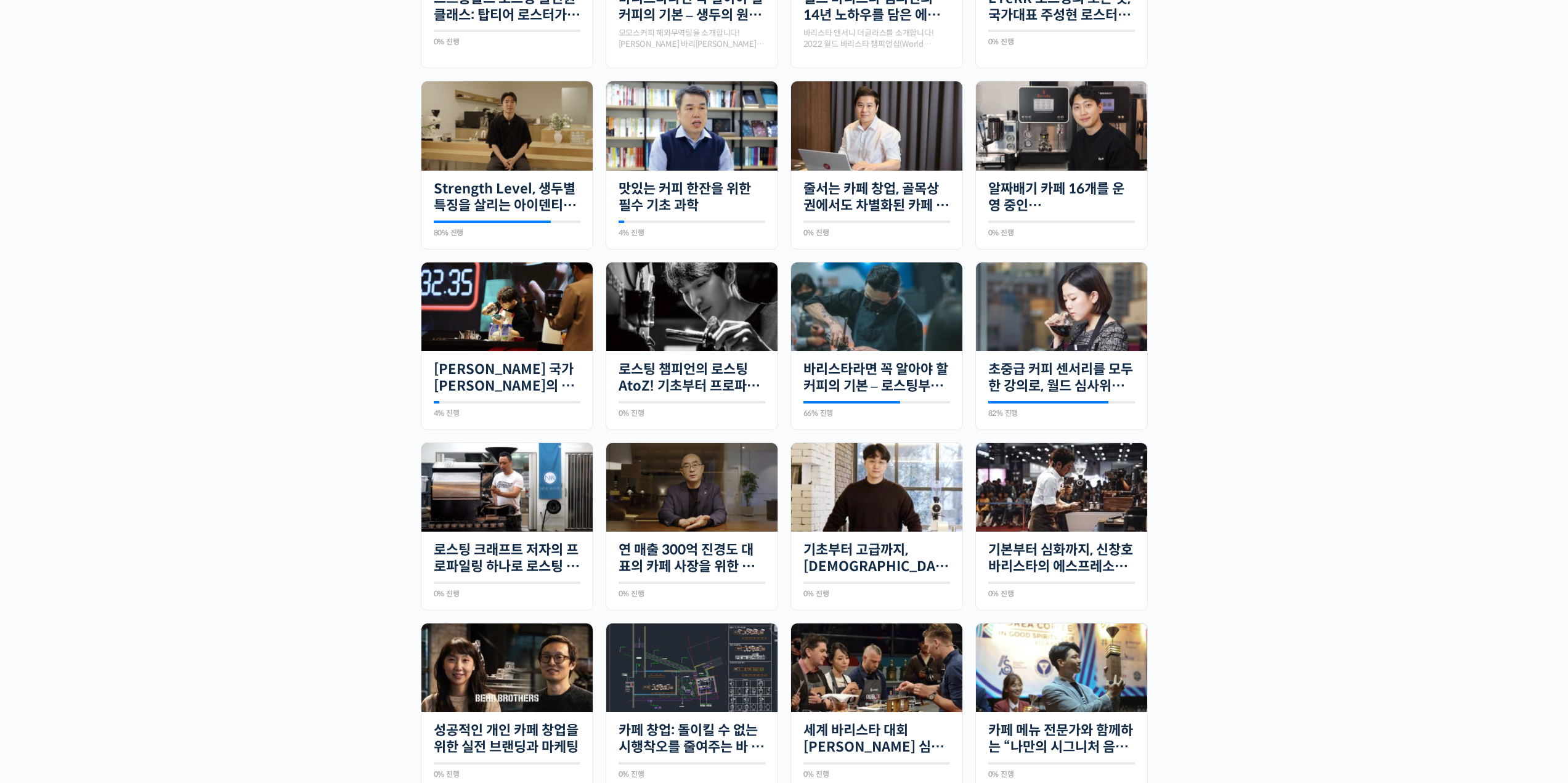
scroll to position [493, 0]
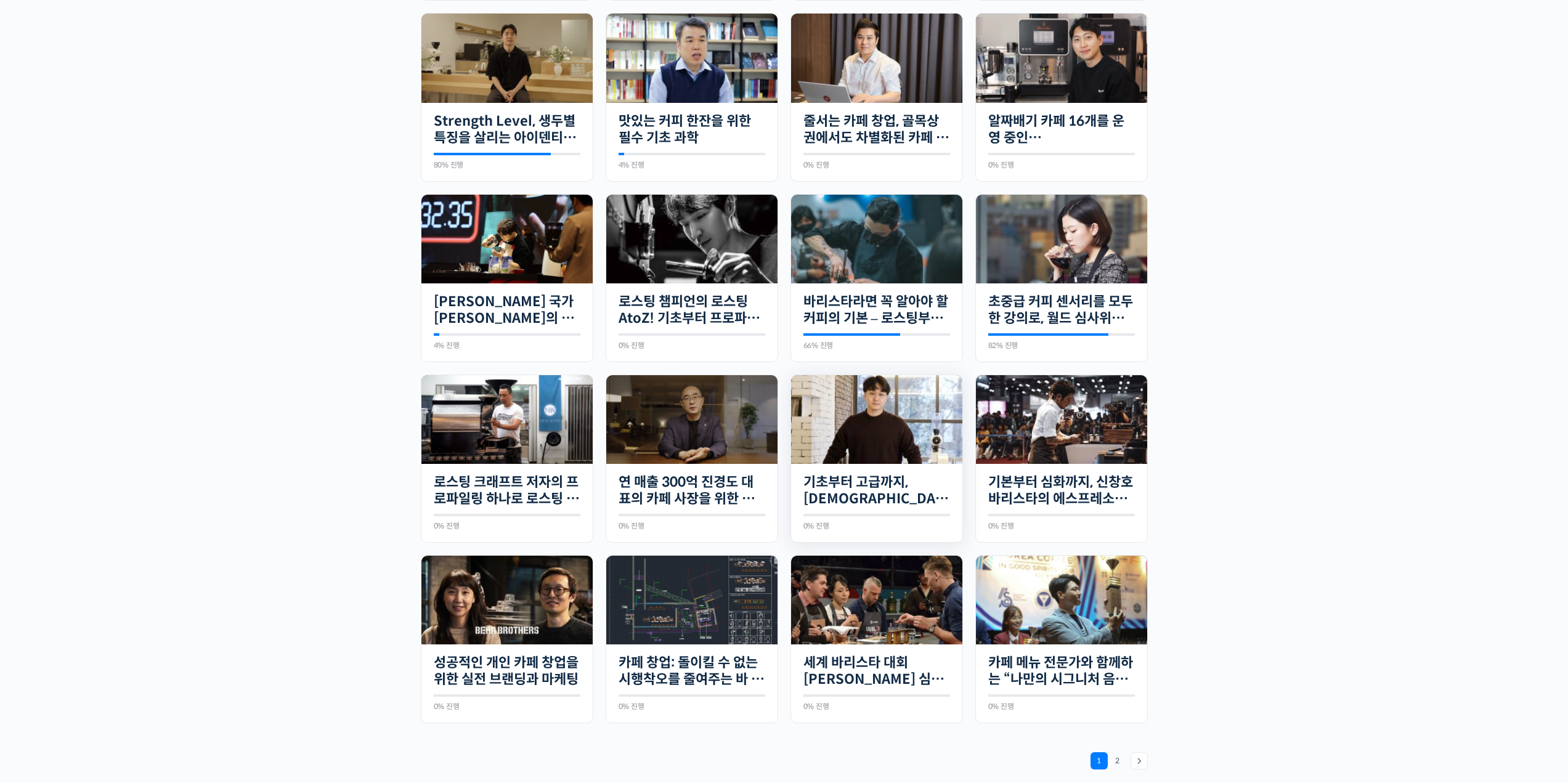
click at [882, 411] on img at bounding box center [876, 419] width 171 height 89
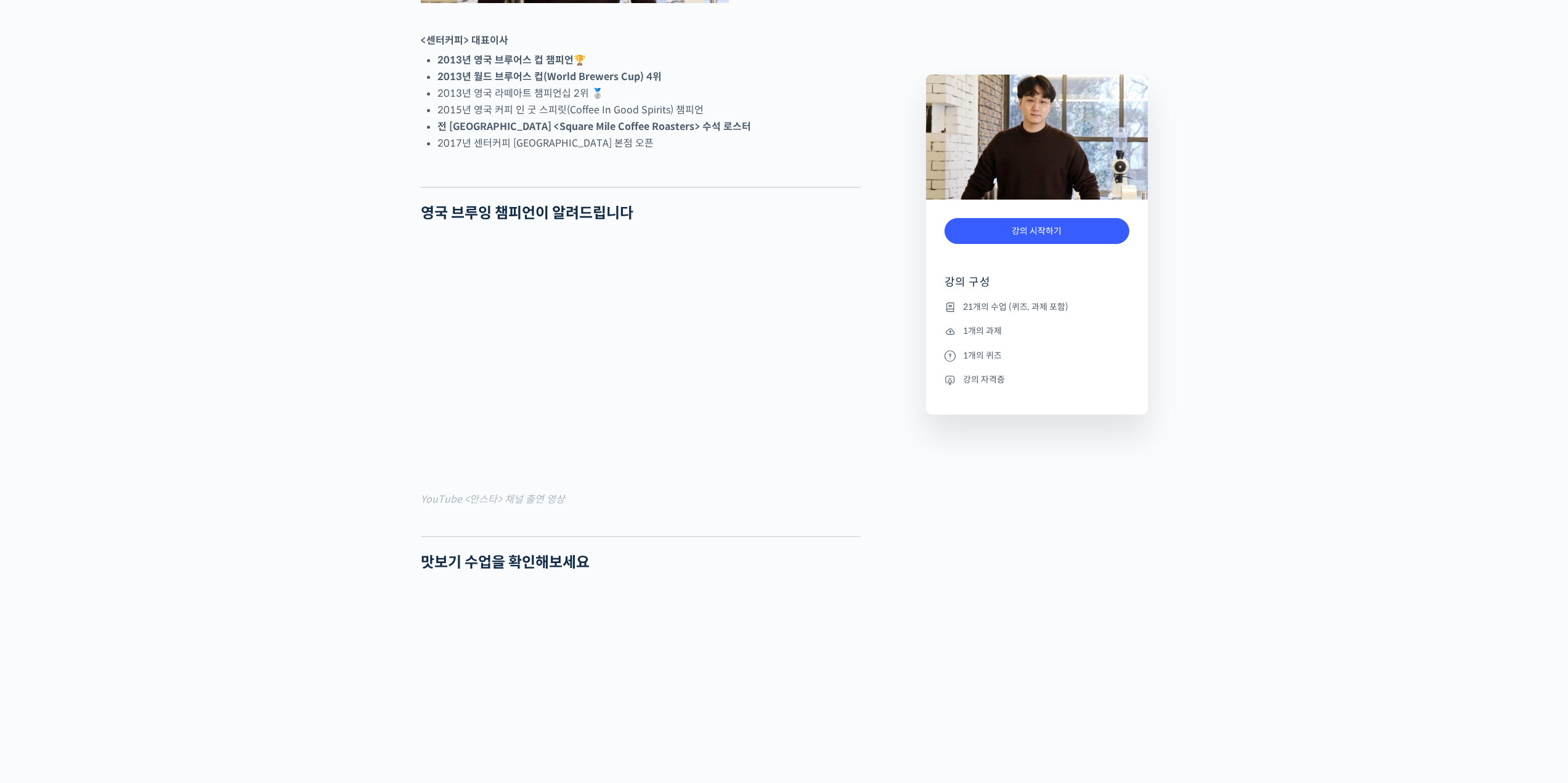
scroll to position [924, 0]
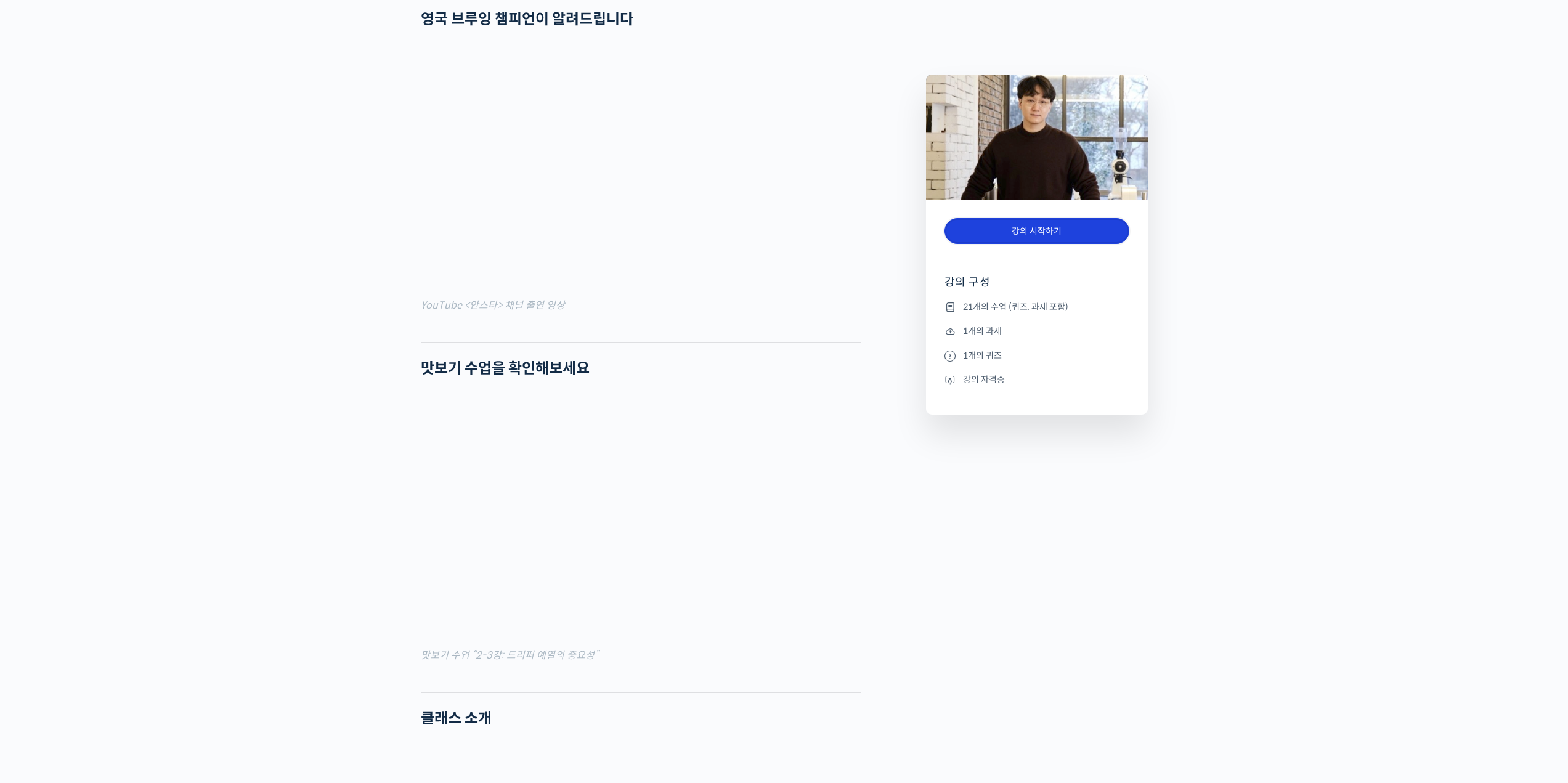
click at [1059, 236] on link "강의 시작하기" at bounding box center [1037, 231] width 185 height 26
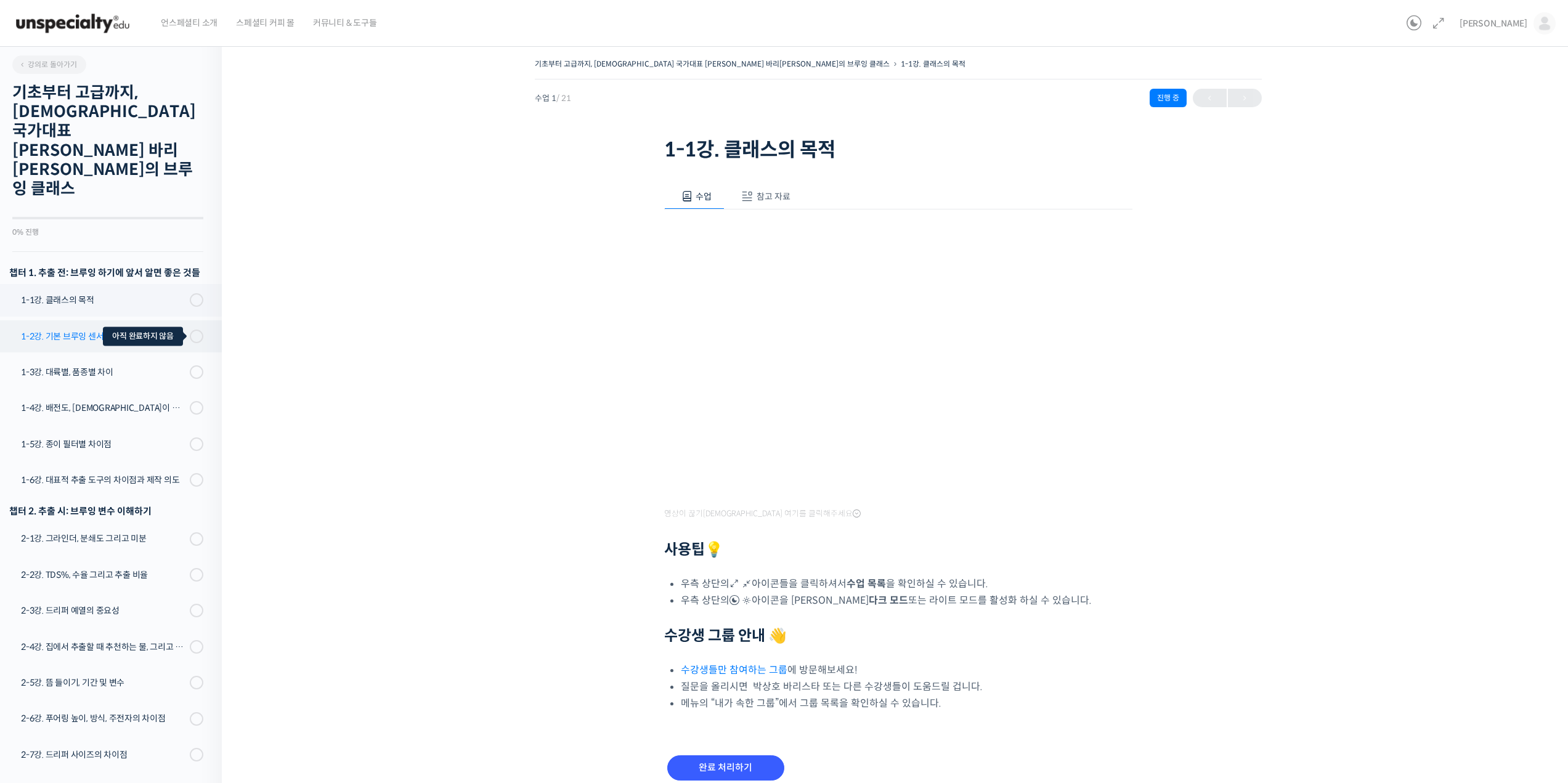
click at [189, 329] on span at bounding box center [193, 335] width 7 height 14
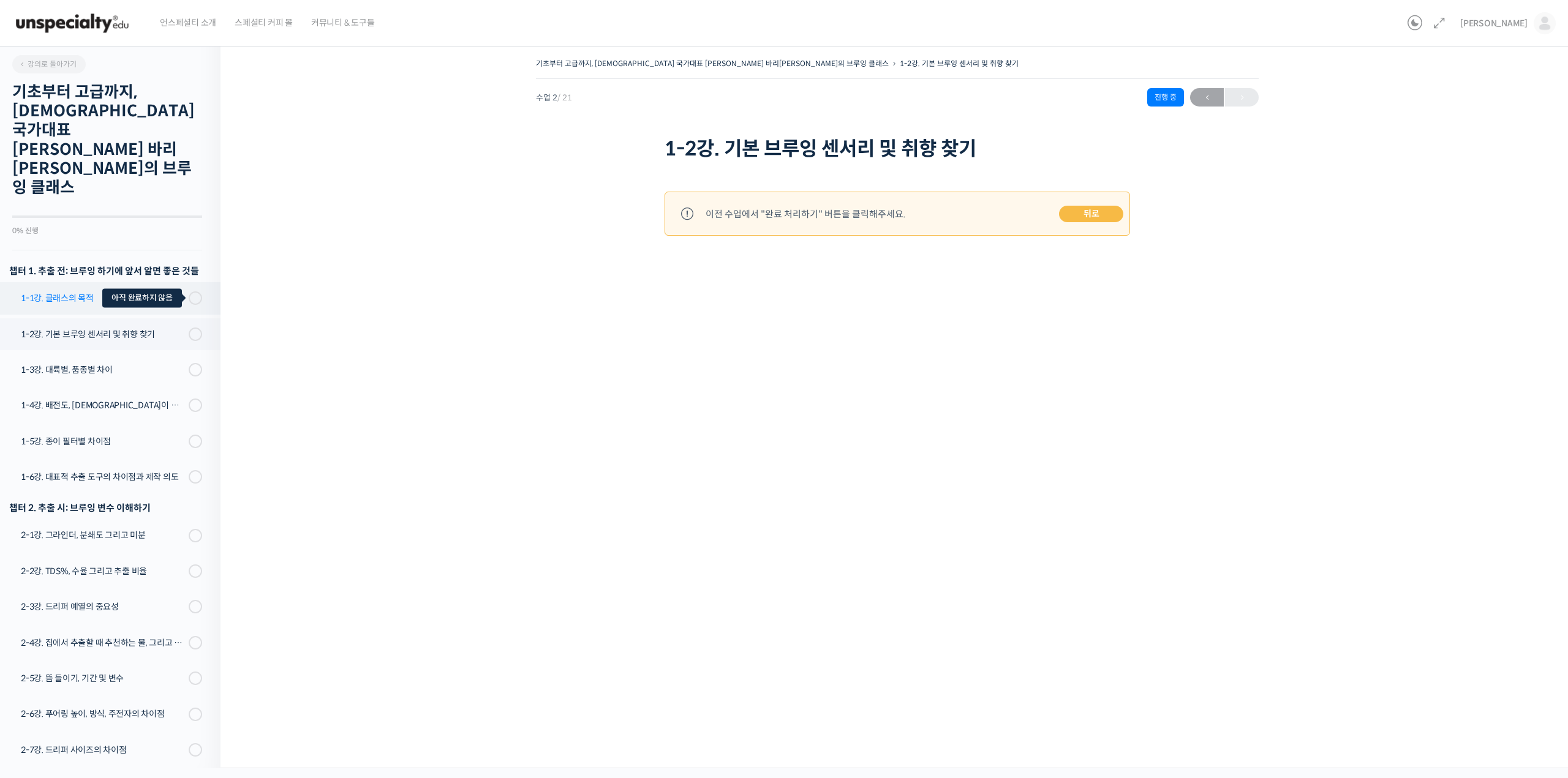
click at [189, 291] on div at bounding box center [195, 298] width 13 height 13
click at [189, 291] on span at bounding box center [192, 298] width 7 height 13
click at [121, 291] on div "1-1강. 클래스의 목적" at bounding box center [103, 298] width 164 height 13
click at [1096, 209] on link "뒤로" at bounding box center [1091, 215] width 64 height 17
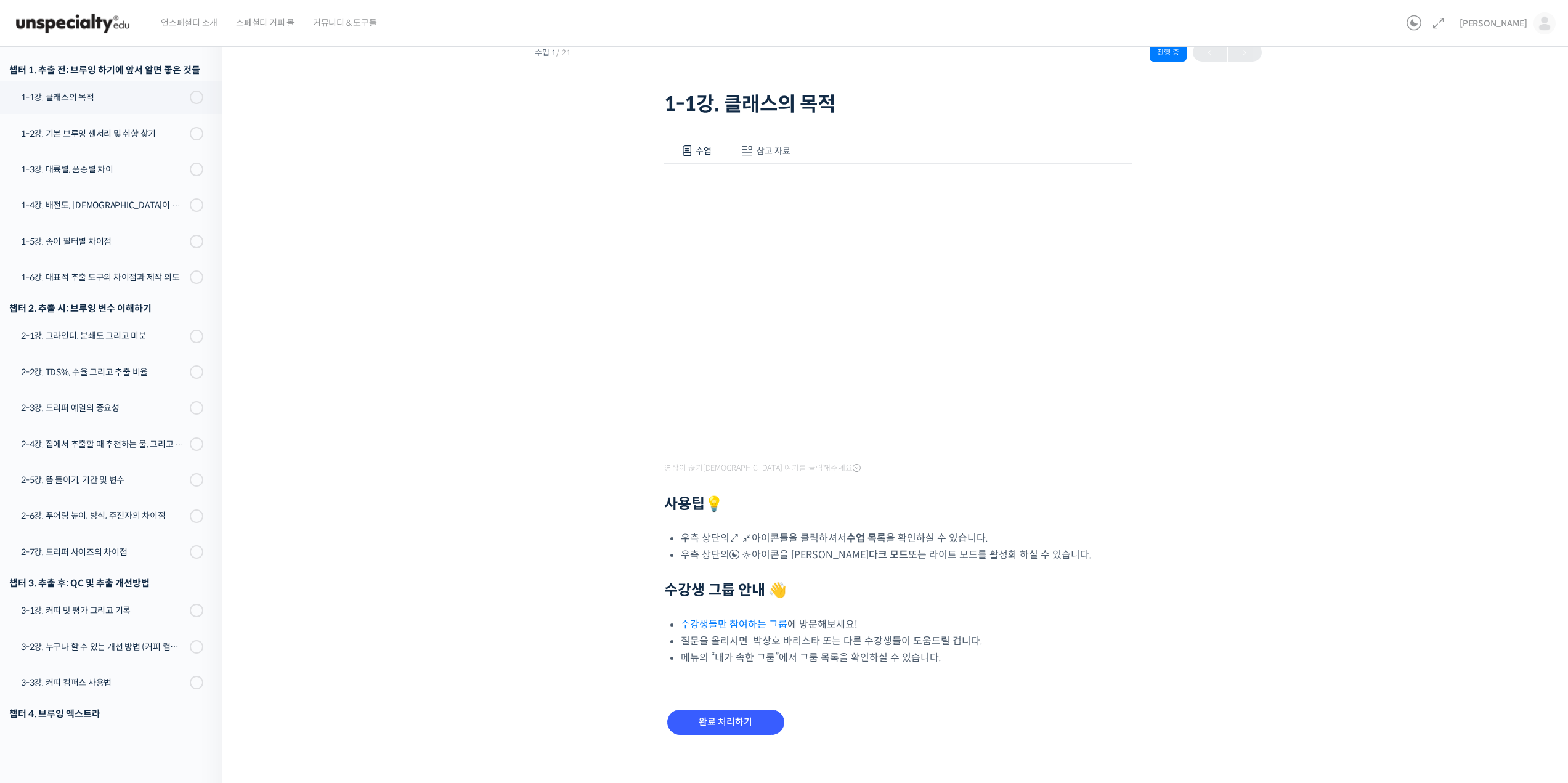
scroll to position [56, 0]
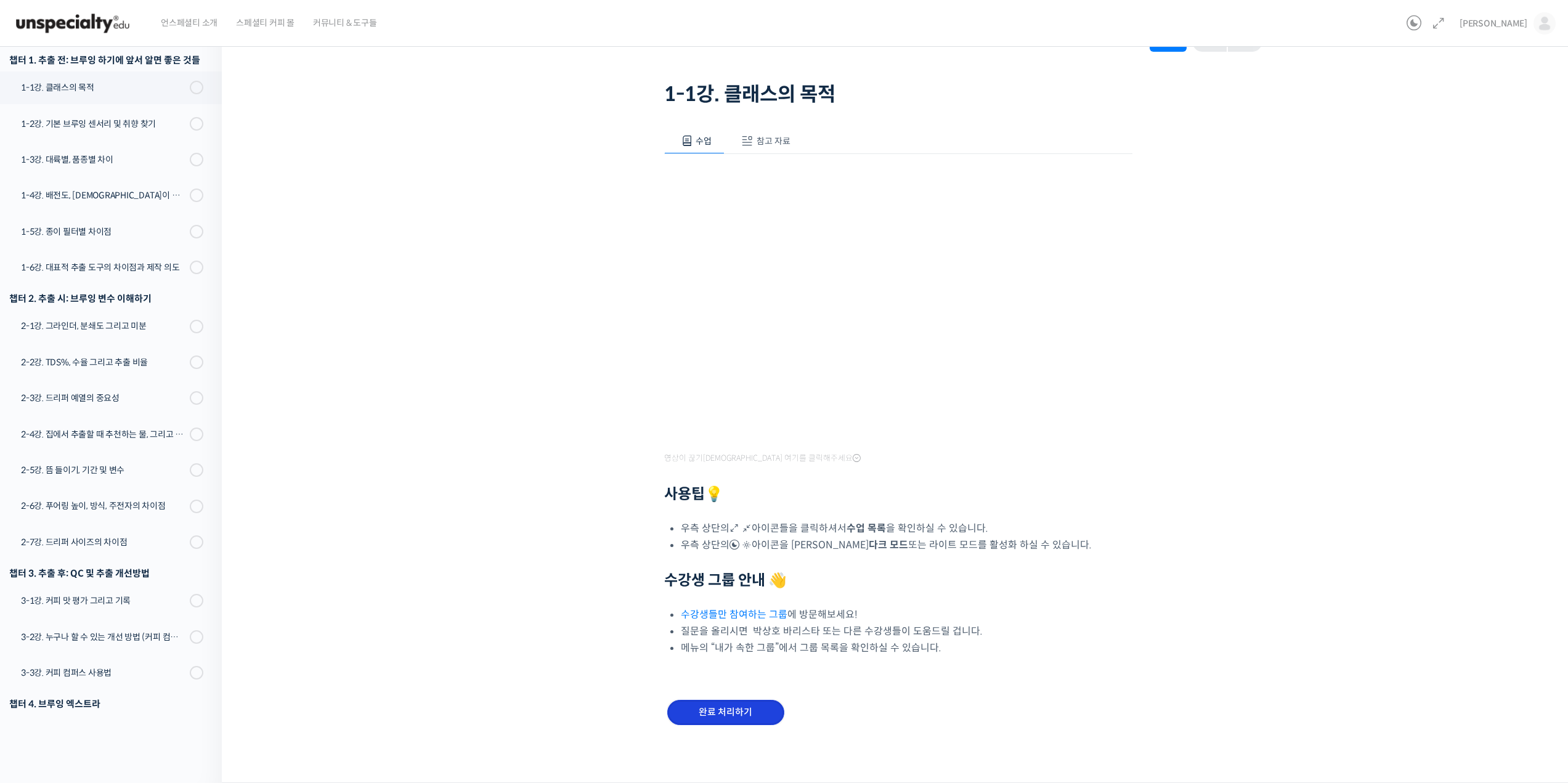
click at [739, 711] on input "완료 처리하기" at bounding box center [725, 713] width 117 height 25
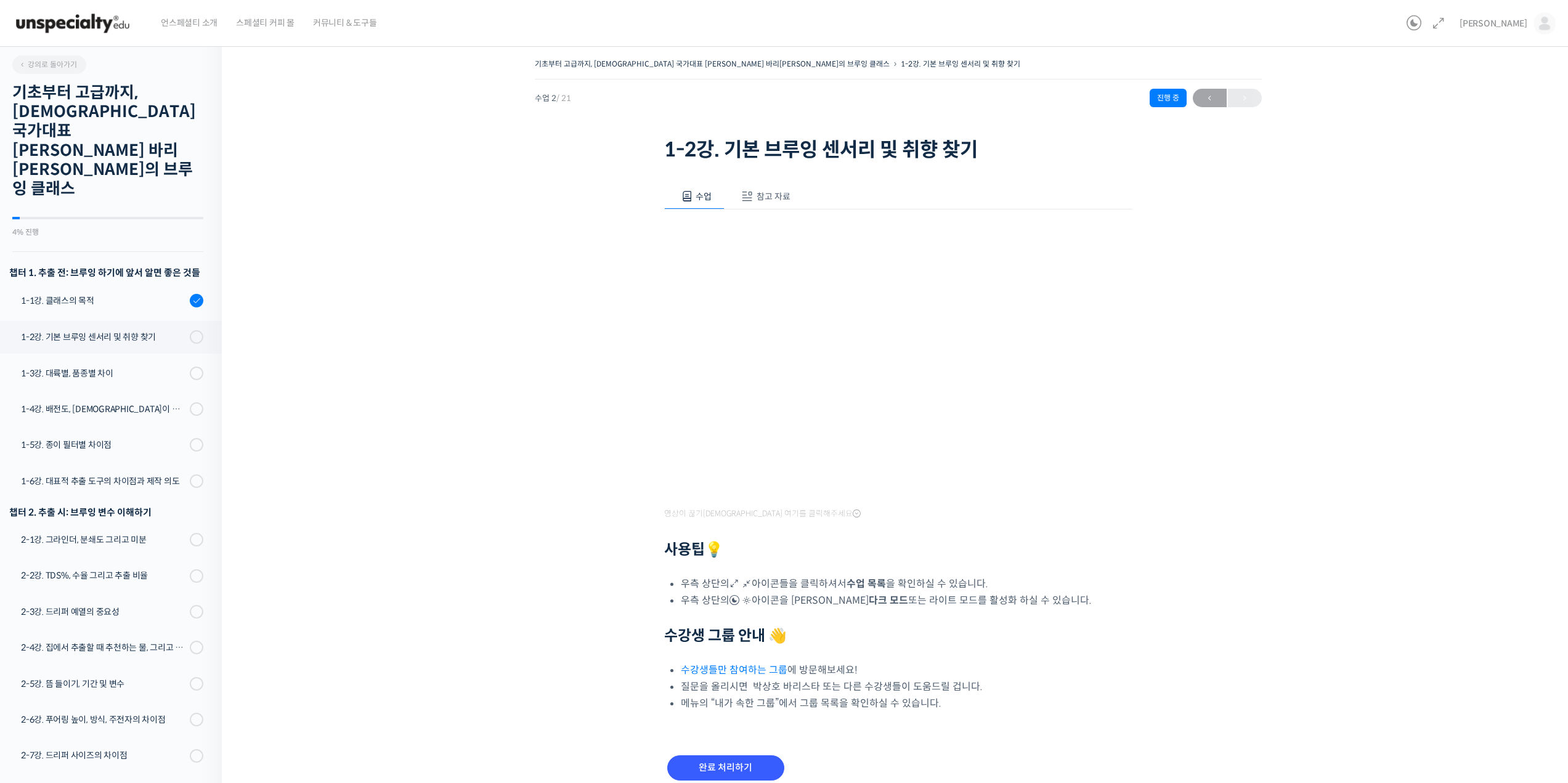
click at [1425, 333] on div "기초부터 고급까지, 영국 국가대표 박상호 바리스타의 브루잉 클래스 1-2강. 기본 브루잉 센서리 및 취향 찾기 진행 중 수업 2 / 21 진행…" at bounding box center [898, 434] width 1229 height 758
